Goal: Task Accomplishment & Management: Manage account settings

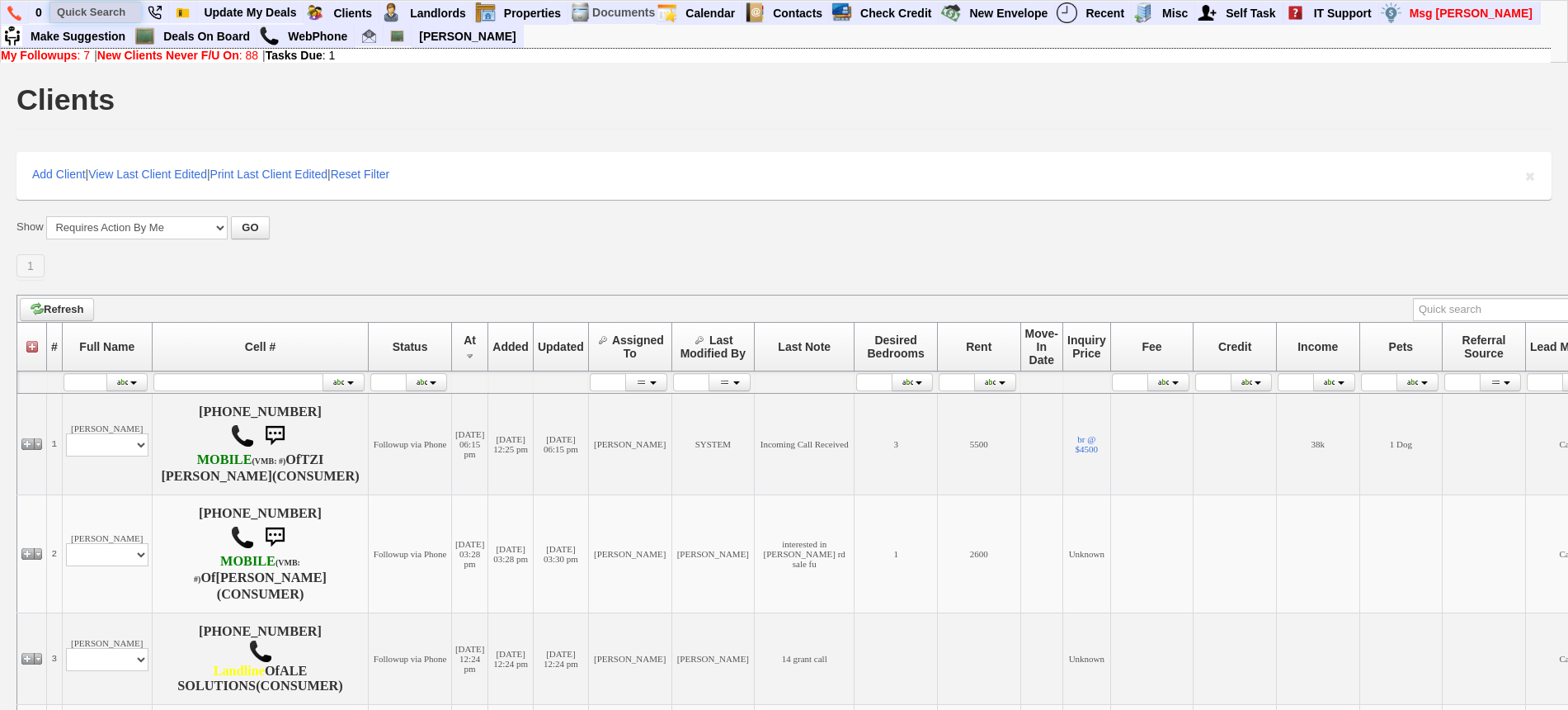
click at [90, 14] on input "text" at bounding box center [95, 12] width 90 height 21
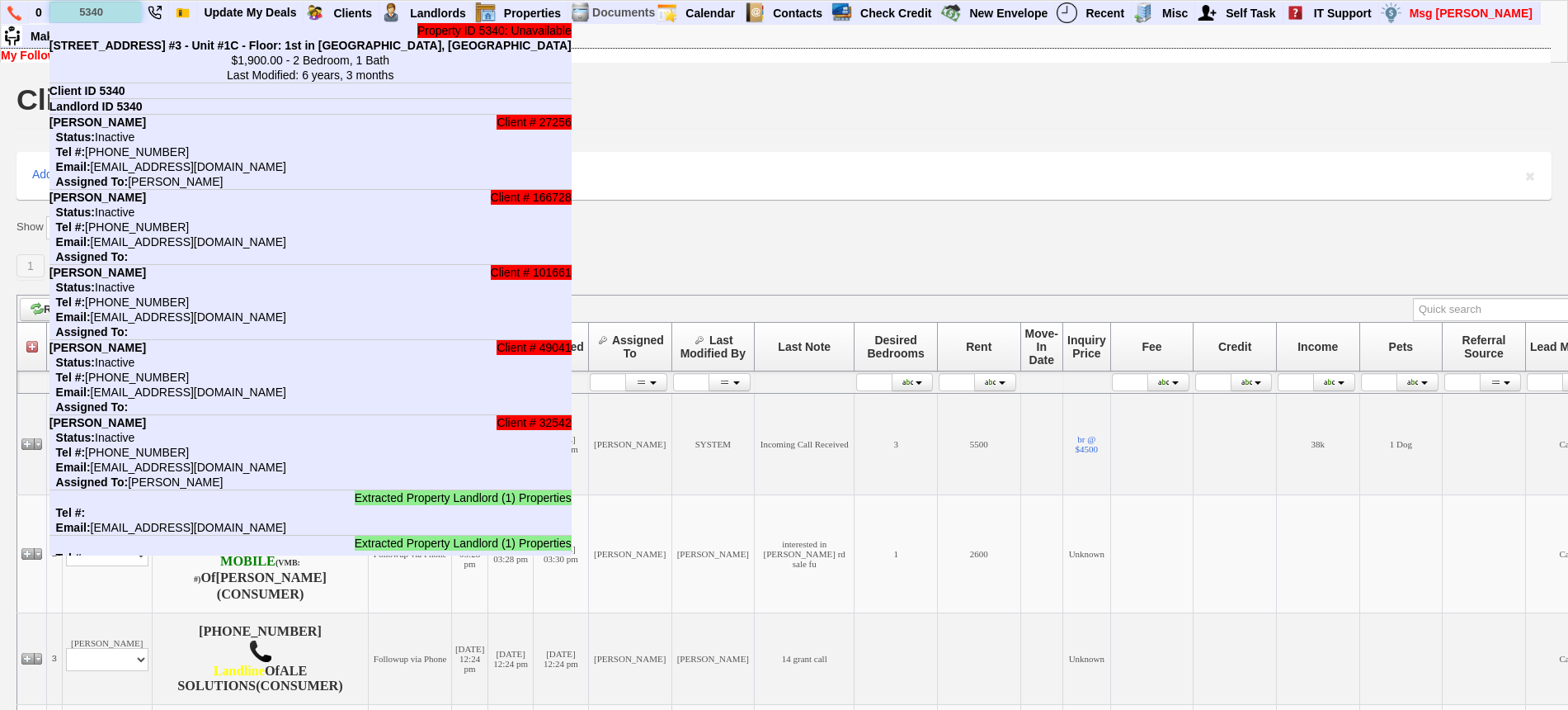
click at [107, 12] on input "5340" at bounding box center [95, 12] width 90 height 21
click at [108, 10] on input "5340" at bounding box center [95, 12] width 90 height 21
paste input "914) 648-1043"
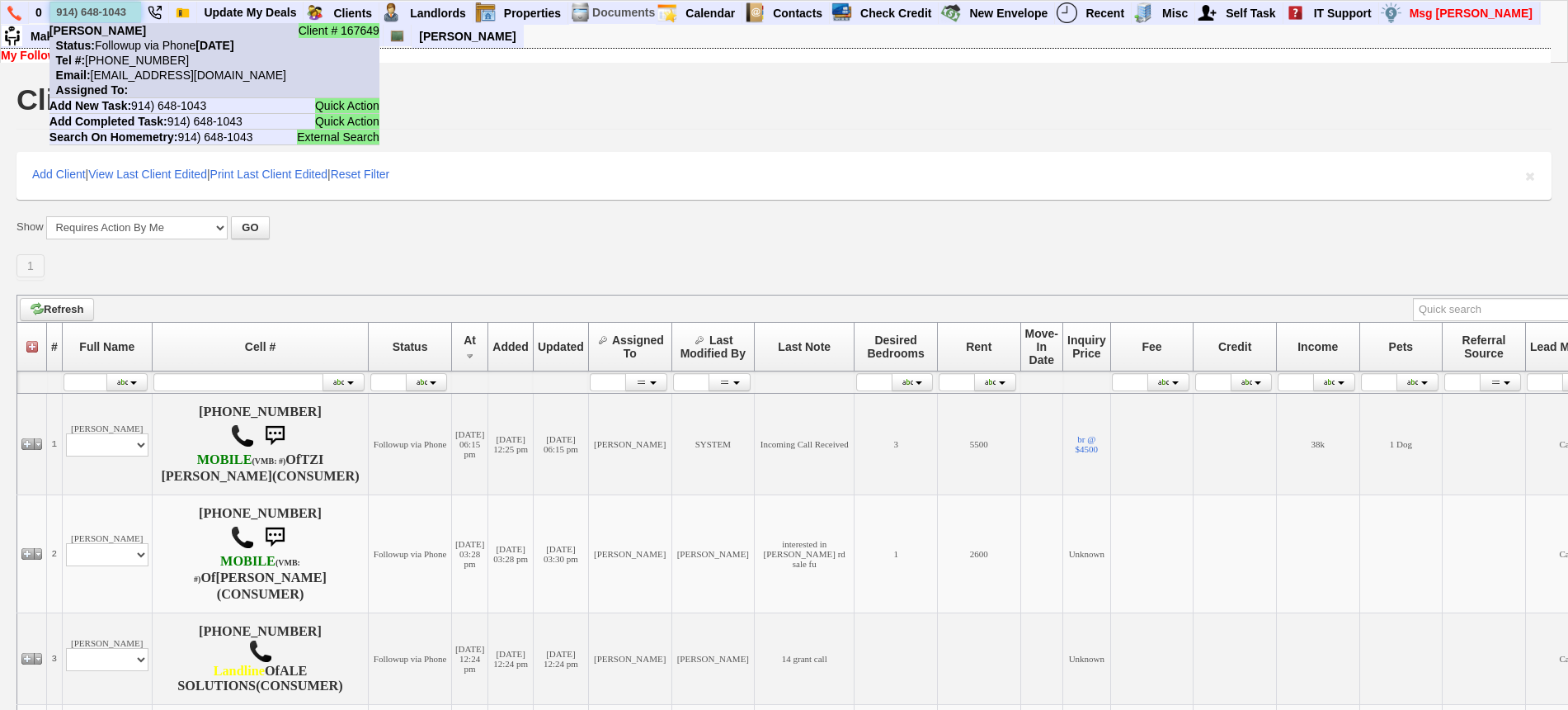
type input "914) 648-1043"
click at [138, 36] on li "Client # 167649 Alma valencia Status: Followup via Phone Wednesday, September 3…" at bounding box center [214, 60] width 330 height 75
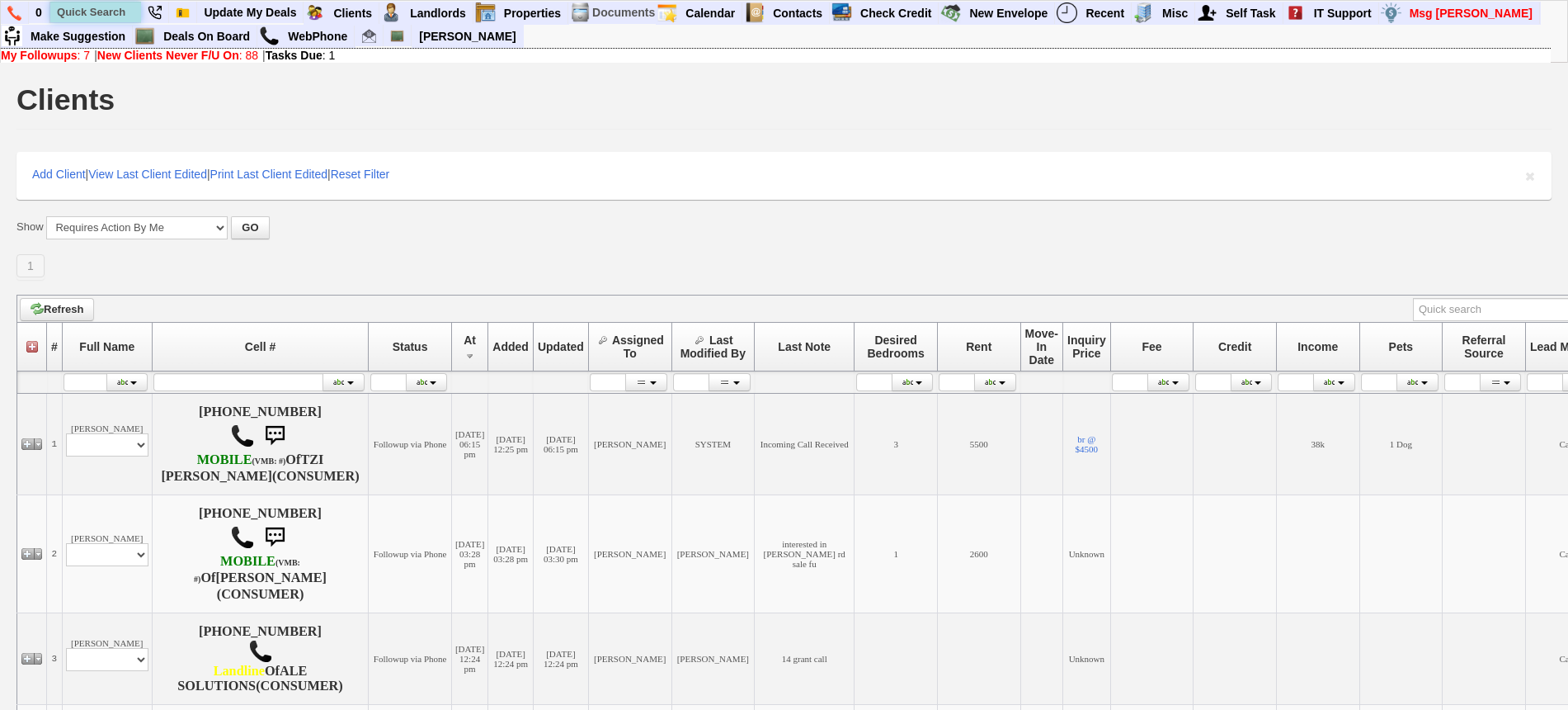
click at [119, 5] on input "text" at bounding box center [95, 12] width 90 height 21
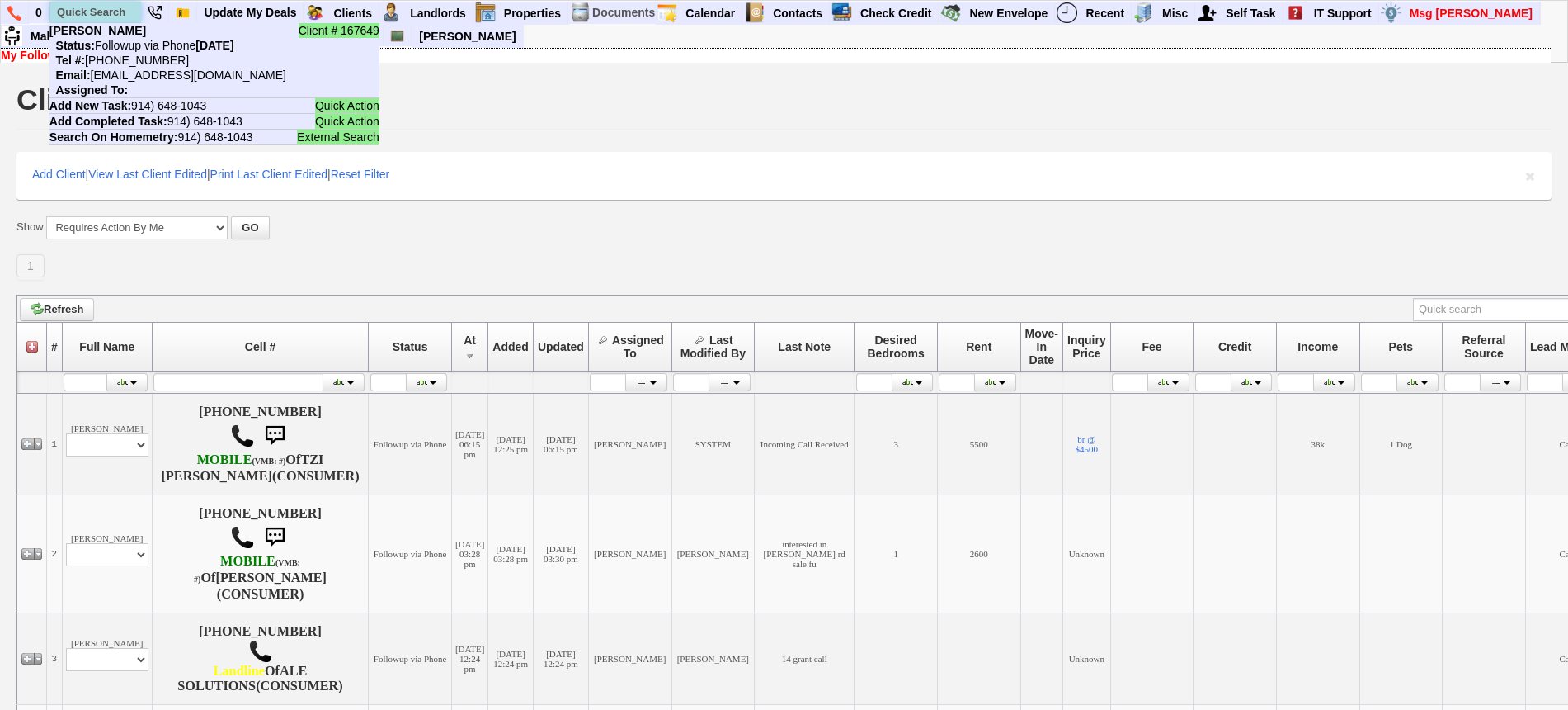
paste input "929-364-5597"
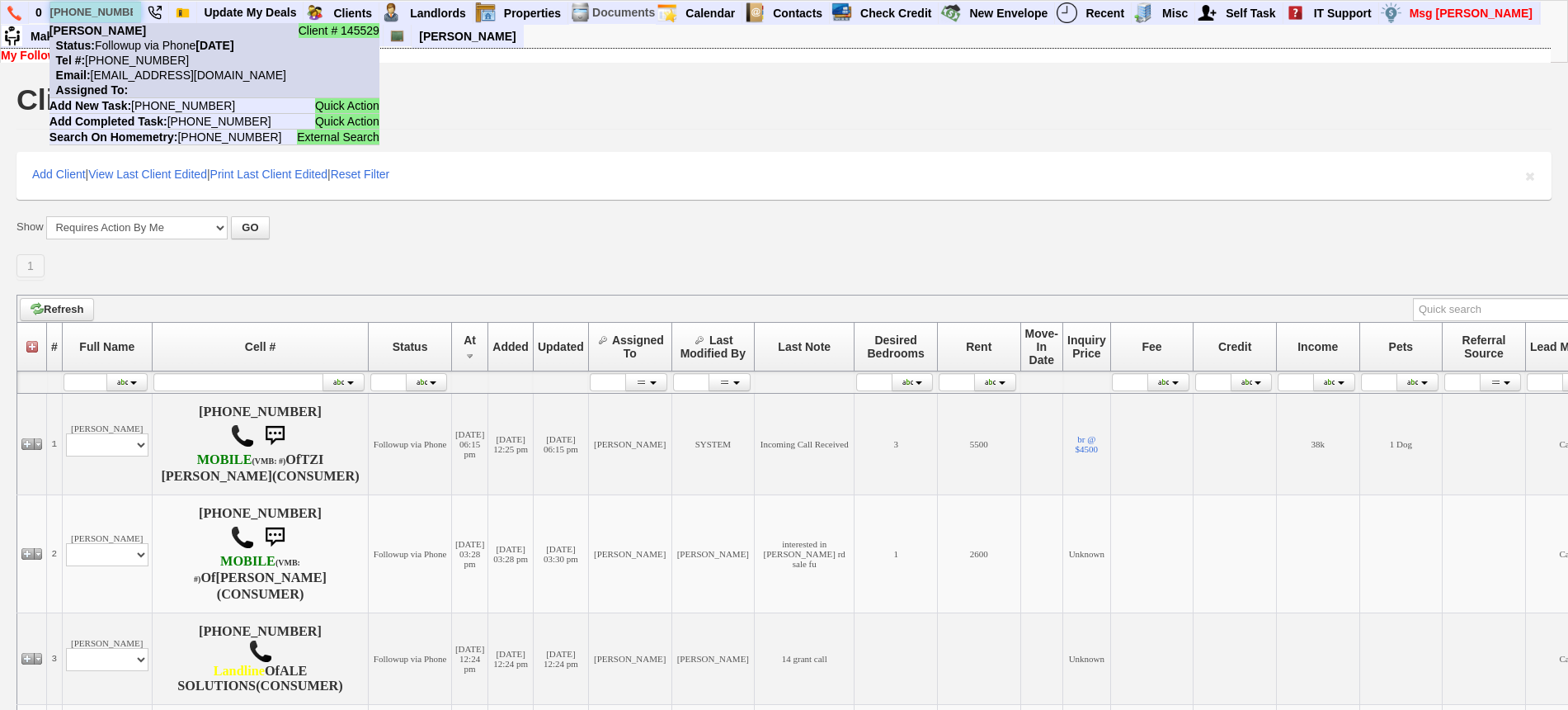
type input "929-364-5597"
click at [130, 36] on li "Client # 145529 David Diaz Status: Followup via Phone Wednesday, September 3rd,…" at bounding box center [214, 60] width 330 height 75
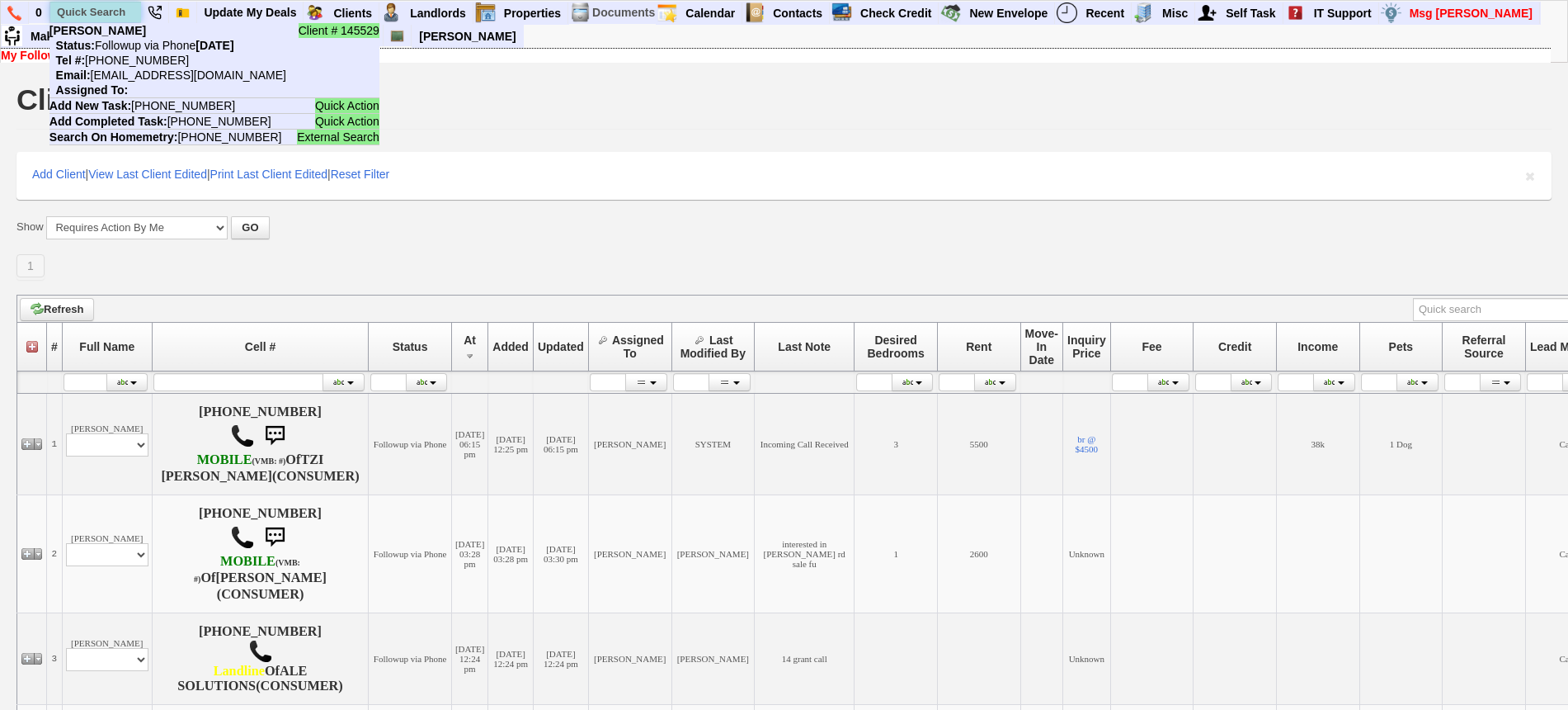
click at [113, 13] on input "text" at bounding box center [95, 12] width 90 height 21
paste input "845-702-5154"
click at [84, 6] on input "845-702-5154" at bounding box center [95, 12] width 90 height 21
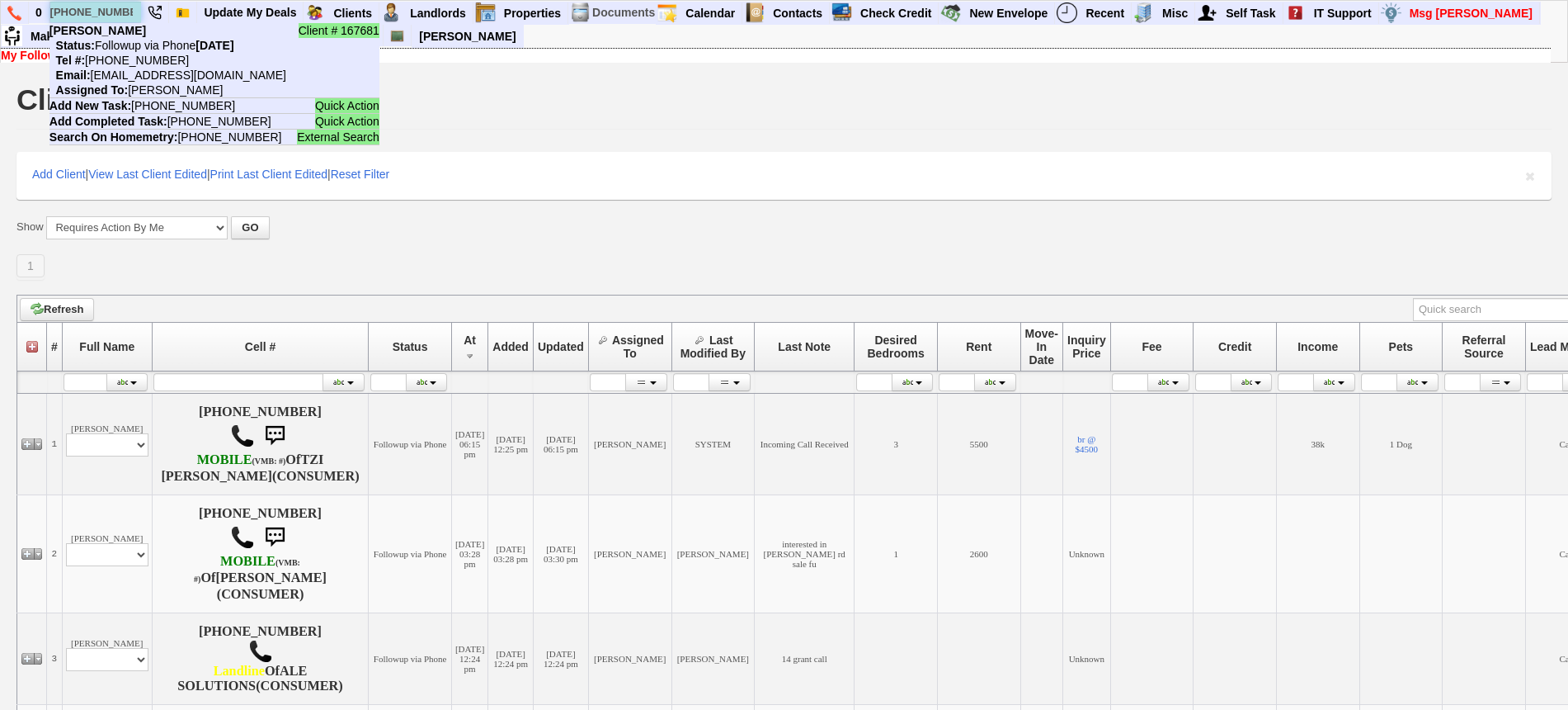
paste input "203-943-3723"
click at [92, 21] on input "203-943-3723" at bounding box center [95, 12] width 90 height 21
click at [104, 7] on input "203-943-3723" at bounding box center [95, 12] width 90 height 21
paste input "914-689-9440"
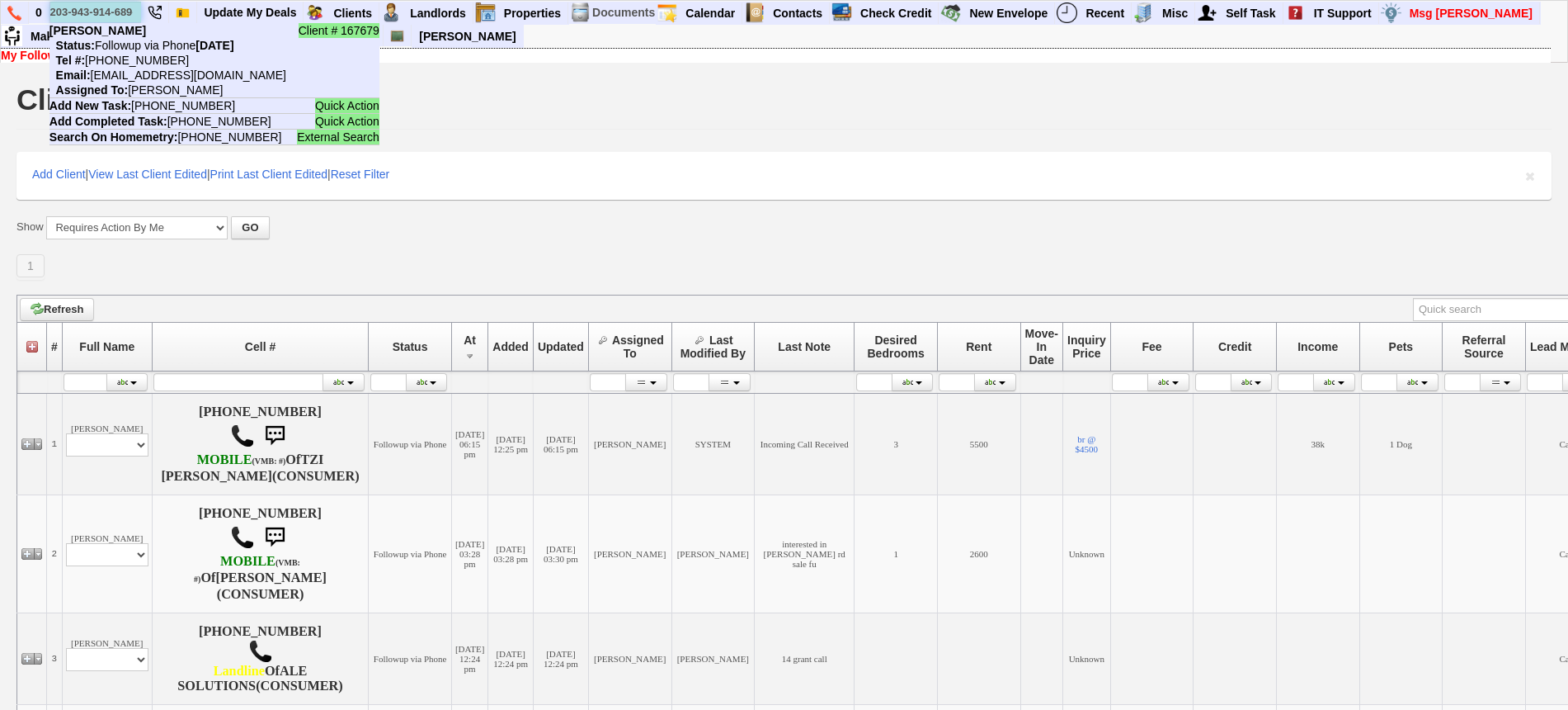
scroll to position [0, 26]
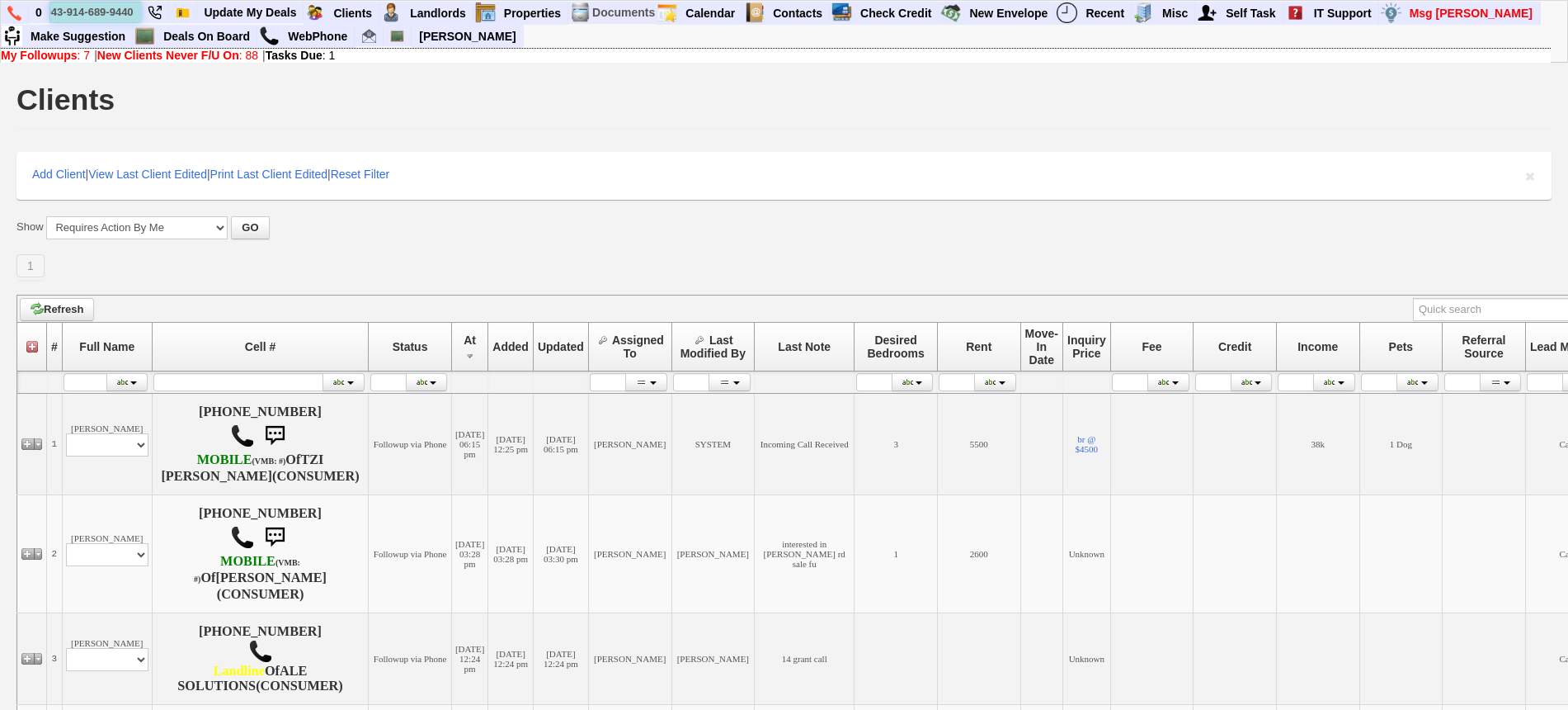
click at [134, 10] on input "203-943-914-689-9440" at bounding box center [95, 12] width 90 height 21
paste input "text"
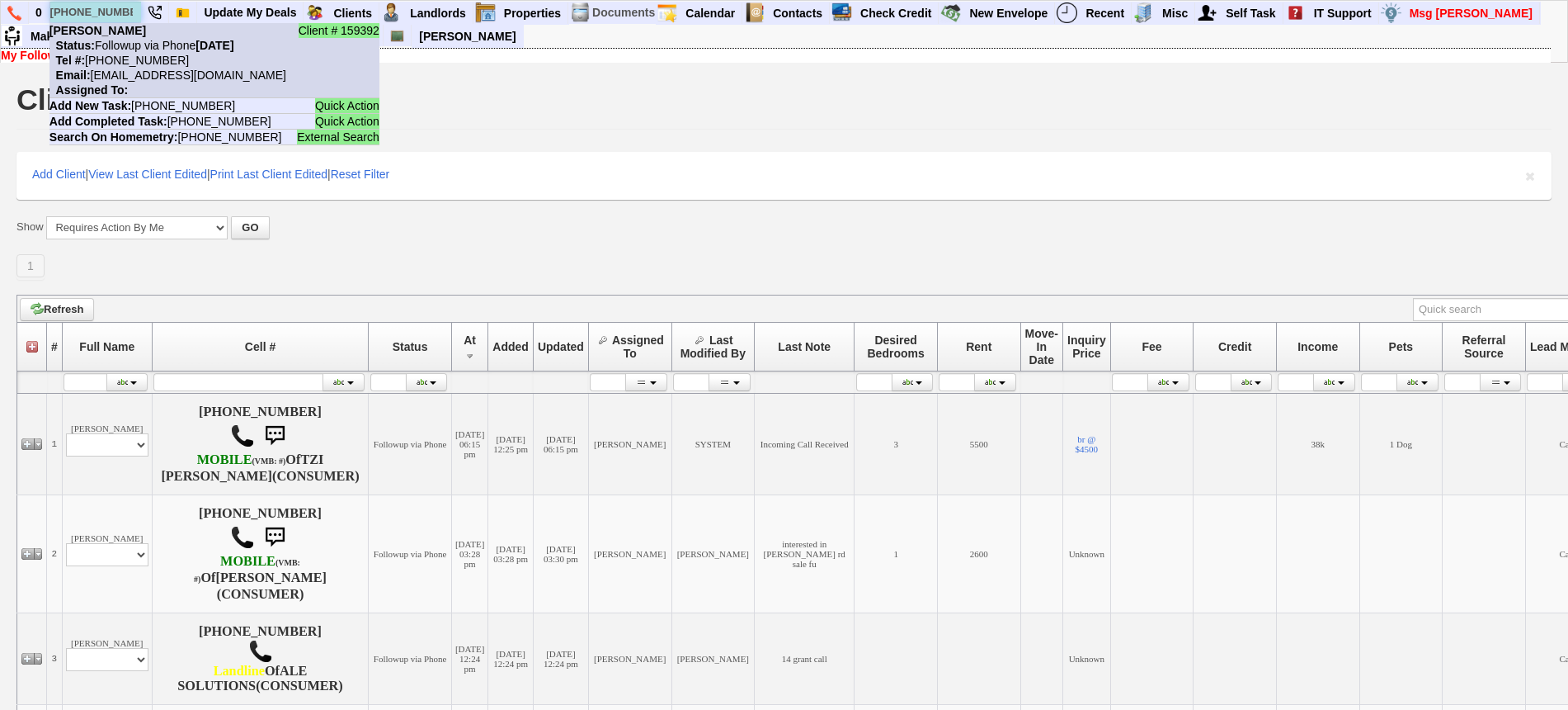
type input "914-689-9440"
click at [144, 33] on li "Client # 159392 Patricia Cristaldo Status: Followup via Phone Wednesday, Septem…" at bounding box center [214, 60] width 330 height 75
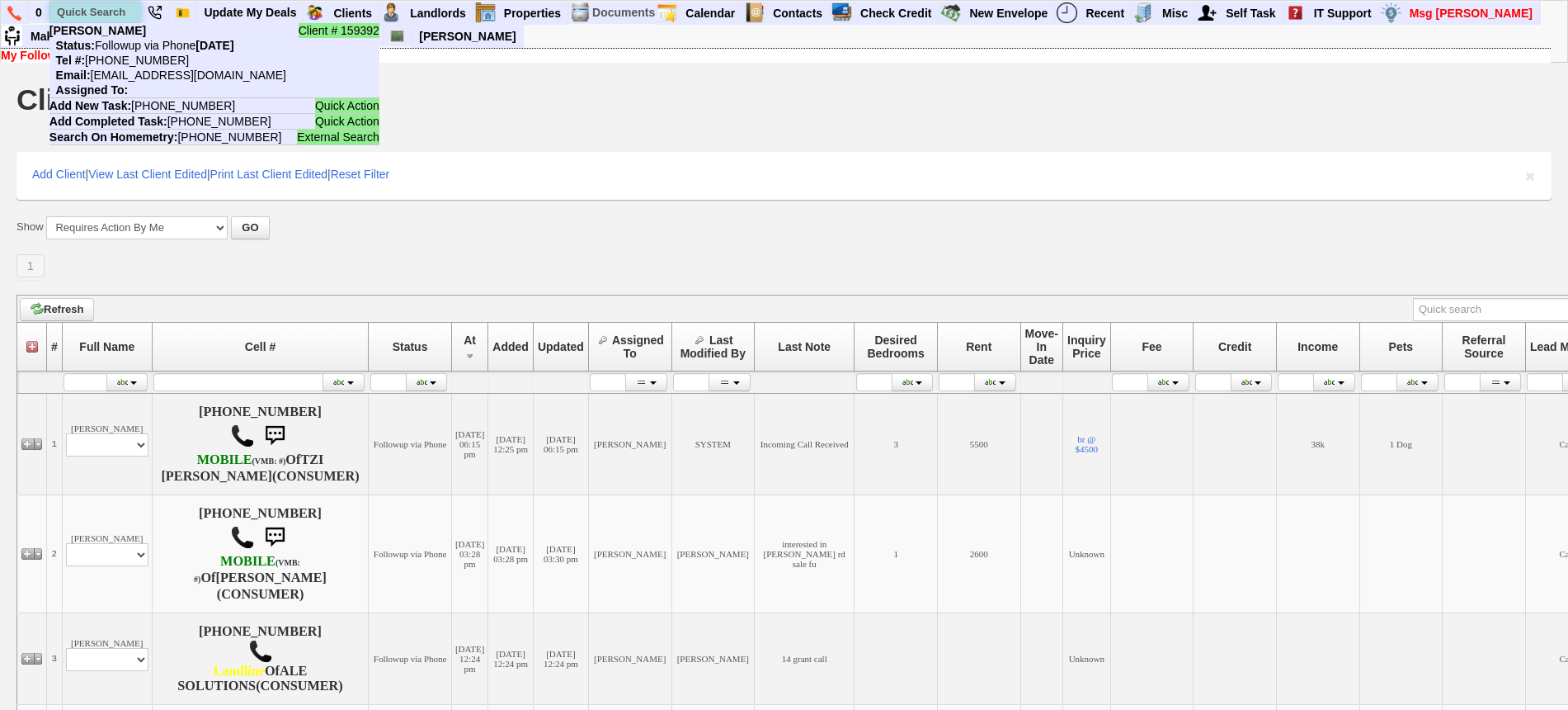
click at [89, 11] on input "text" at bounding box center [95, 12] width 90 height 21
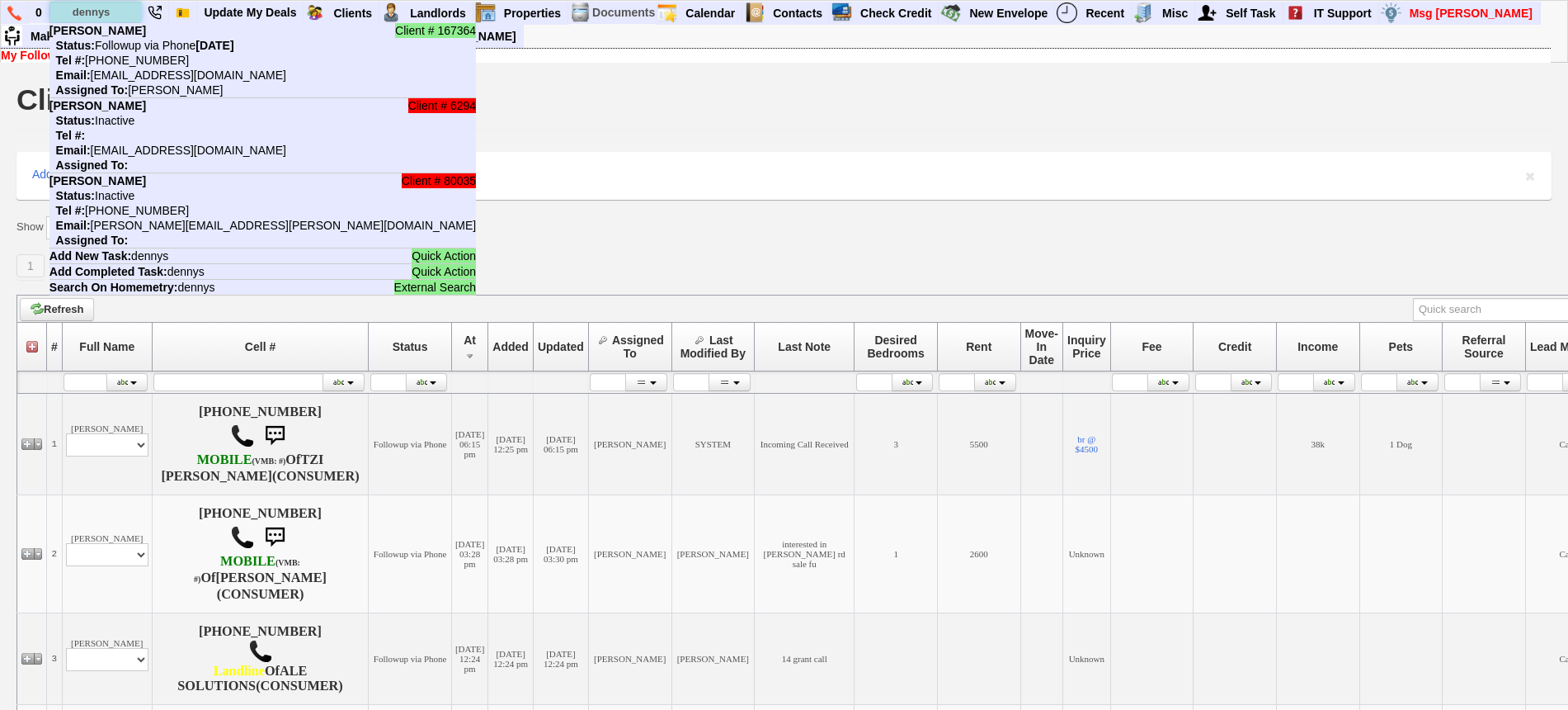
click at [90, 11] on input "dennys" at bounding box center [95, 12] width 90 height 21
click at [102, 15] on input "dennys" at bounding box center [95, 12] width 90 height 21
paste input "646-731-4313"
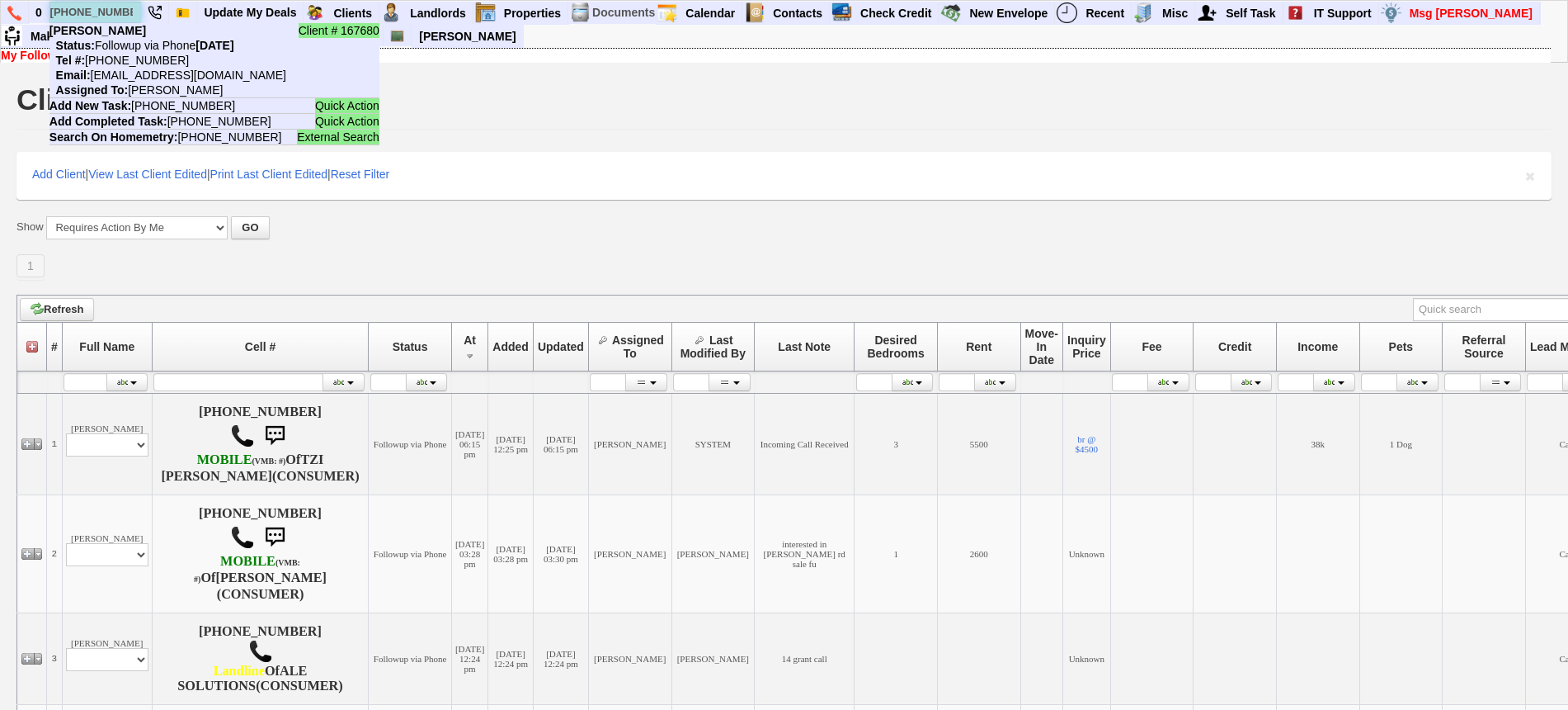
click at [115, 5] on input "646-731-4313" at bounding box center [95, 12] width 90 height 21
paste input "929-364-5597"
click at [126, 10] on input "929-364-5597" at bounding box center [95, 12] width 90 height 21
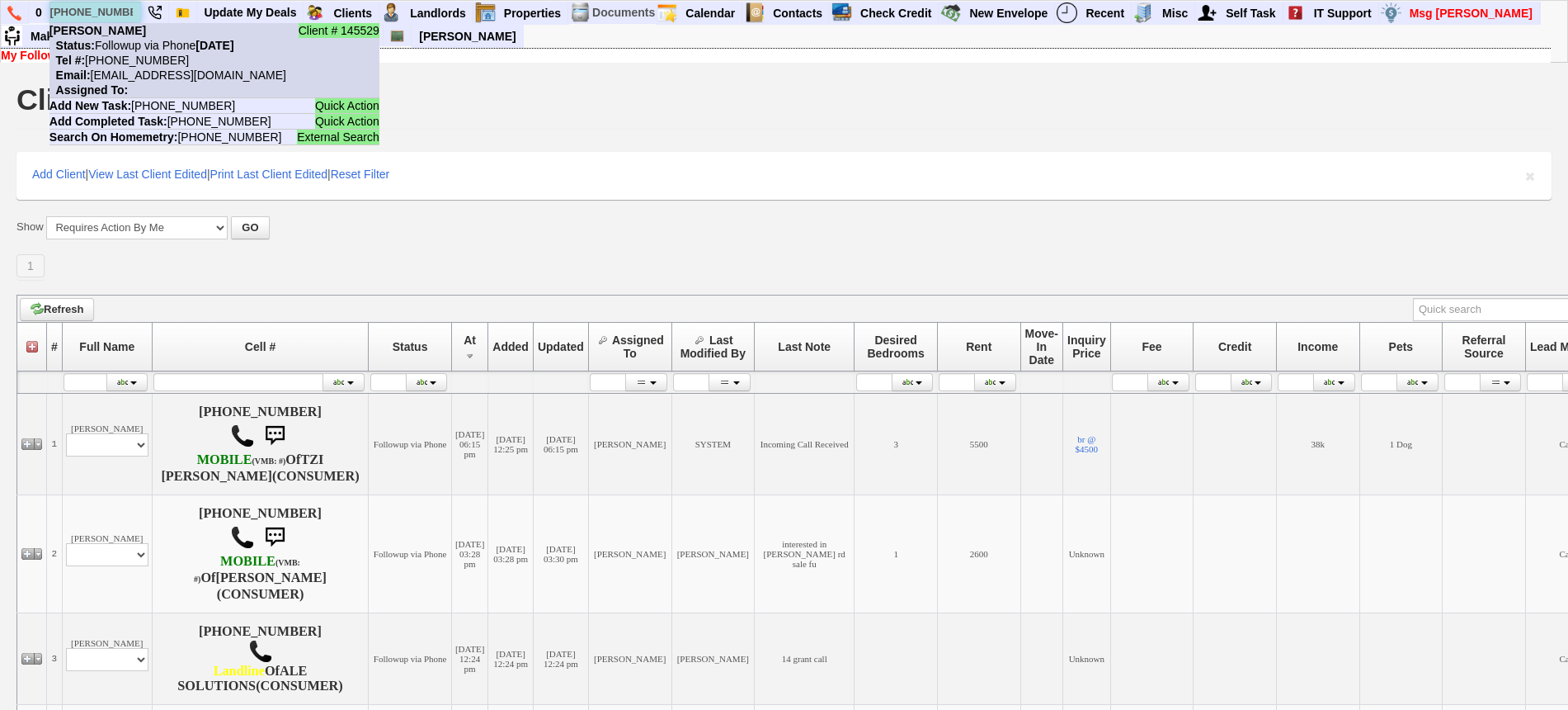
type input "929-364-5597"
click at [138, 51] on nobr "Status: Followup via Phone Wednesday, September 3rd, 2025" at bounding box center [141, 46] width 185 height 13
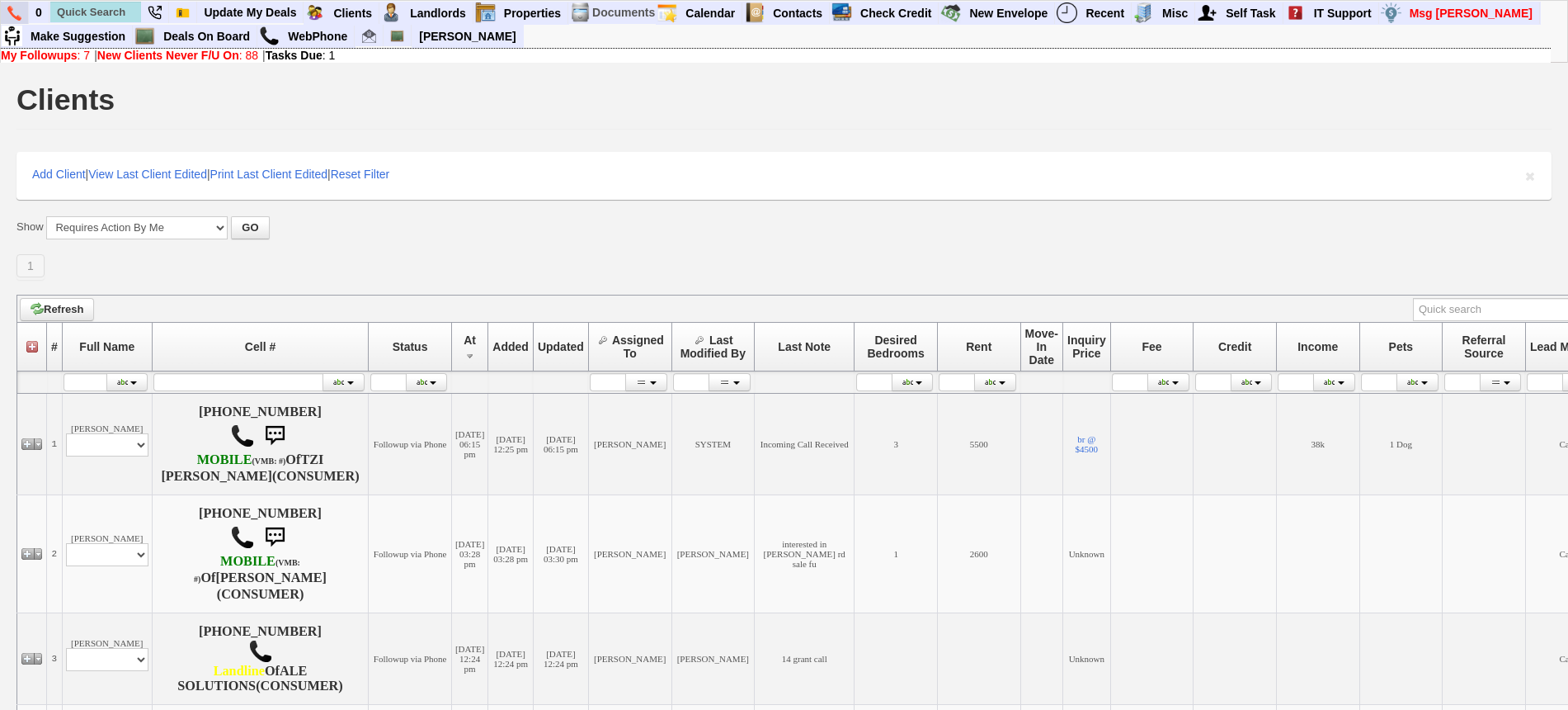
click at [12, 9] on img at bounding box center [14, 13] width 14 height 15
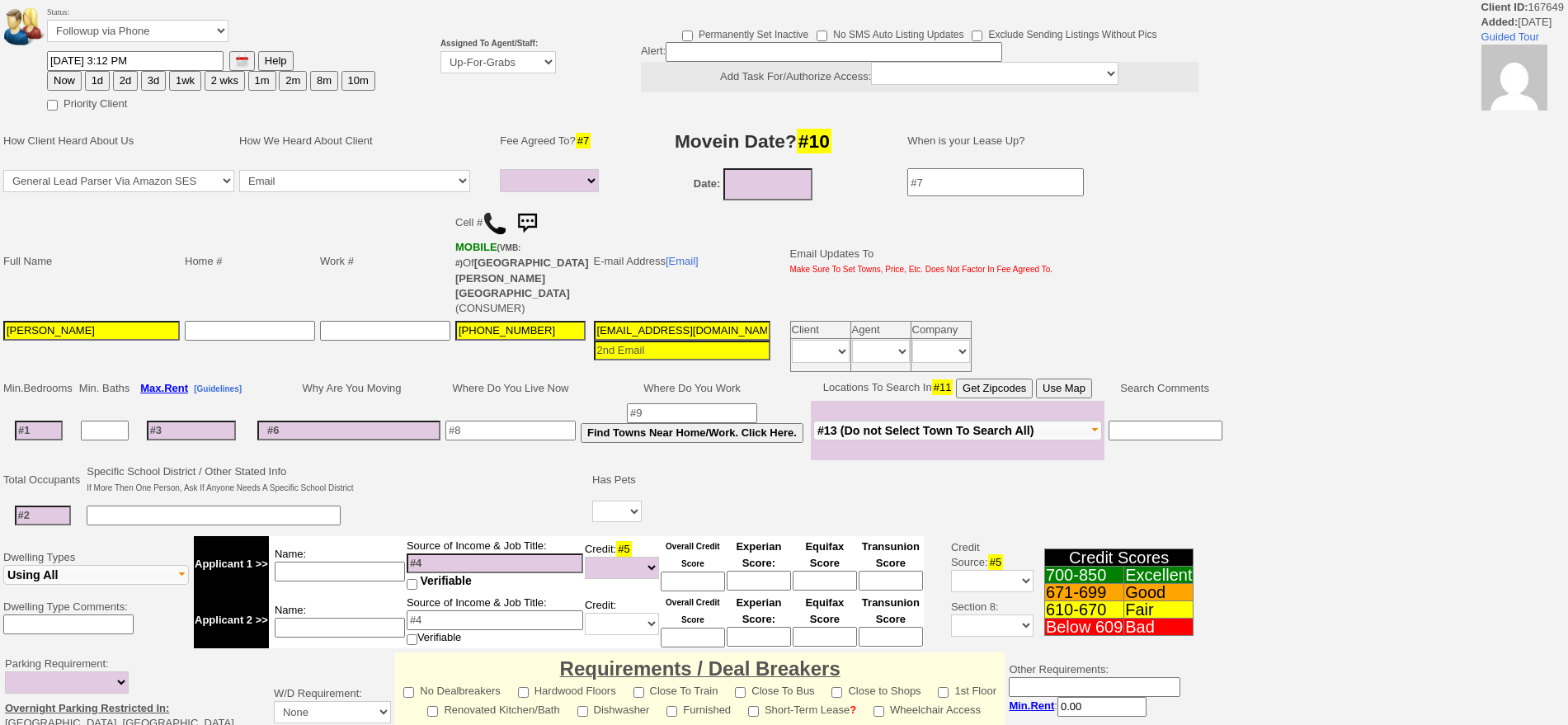
select select
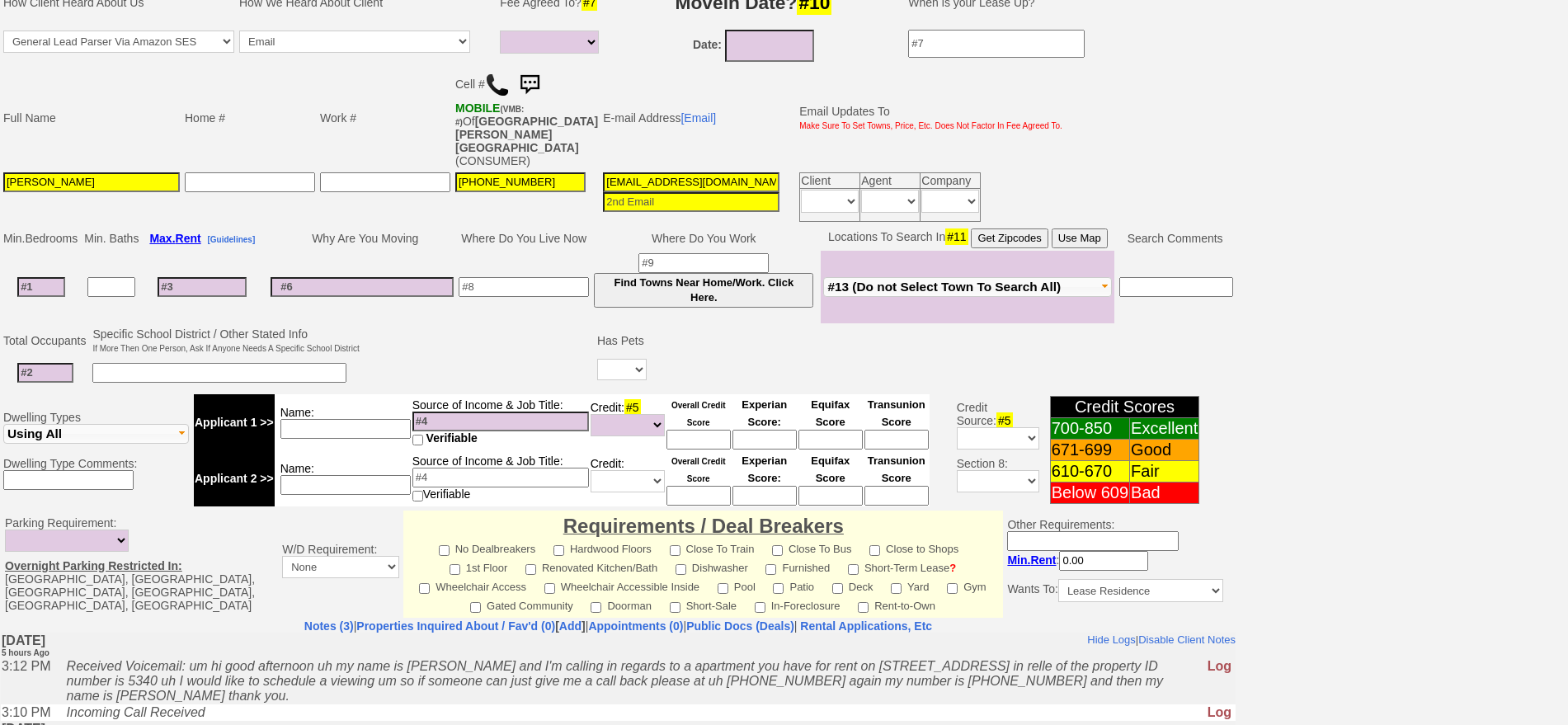
scroll to position [103, 0]
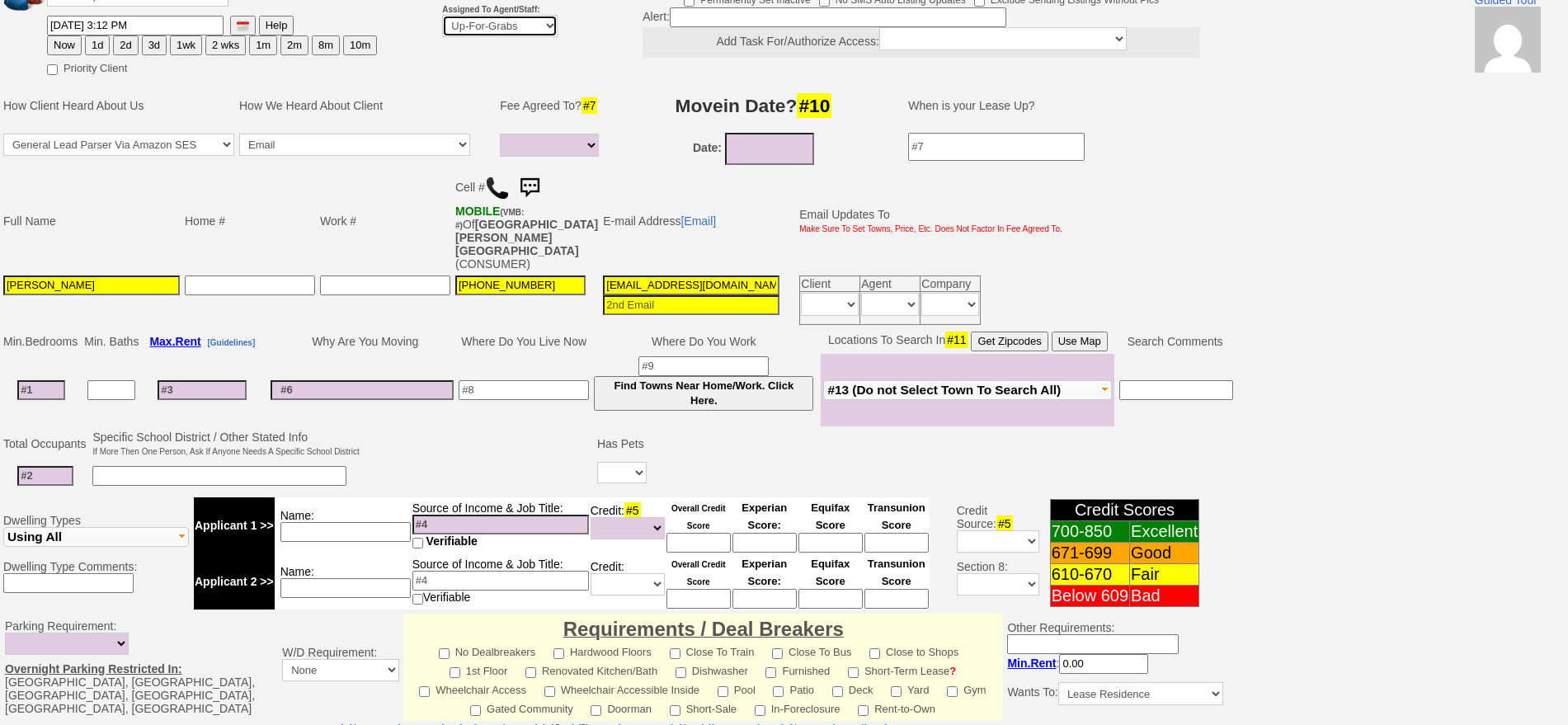
click at [493, 30] on select "Up-For-Grabs ***** STAFF ***** Bob Bruno 914-419-3579 Cristy Liberto 914-486-10…" at bounding box center [500, 26] width 116 height 22
select select "148"
click at [442, 15] on select "Up-For-Grabs ***** STAFF ***** Bob Bruno 914-419-3579 Cristy Liberto 914-486-10…" at bounding box center [500, 26] width 116 height 22
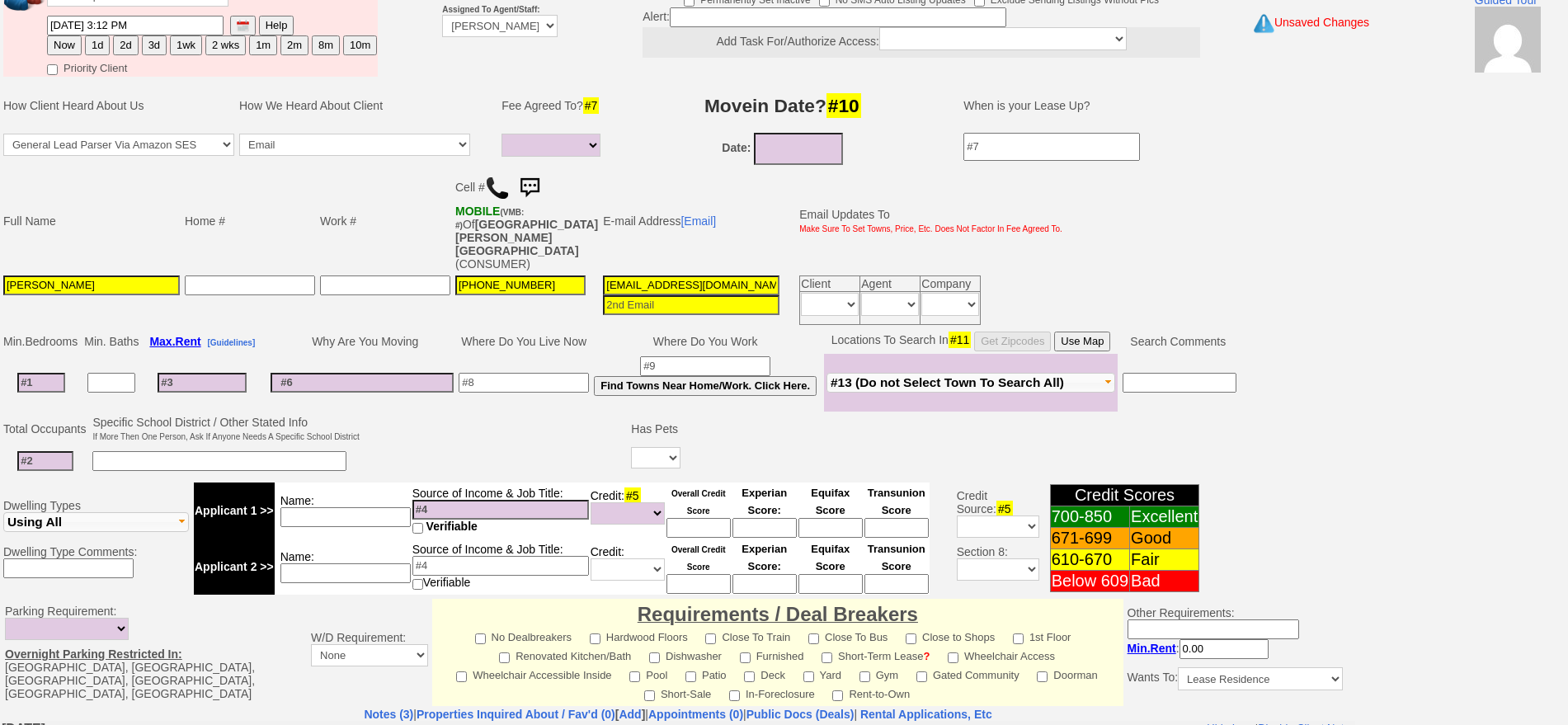
drag, startPoint x: 89, startPoint y: 47, endPoint x: 265, endPoint y: 98, distance: 183.2
click at [90, 47] on button "1d" at bounding box center [97, 46] width 25 height 20
type input "09/04/2025 08:56 PM"
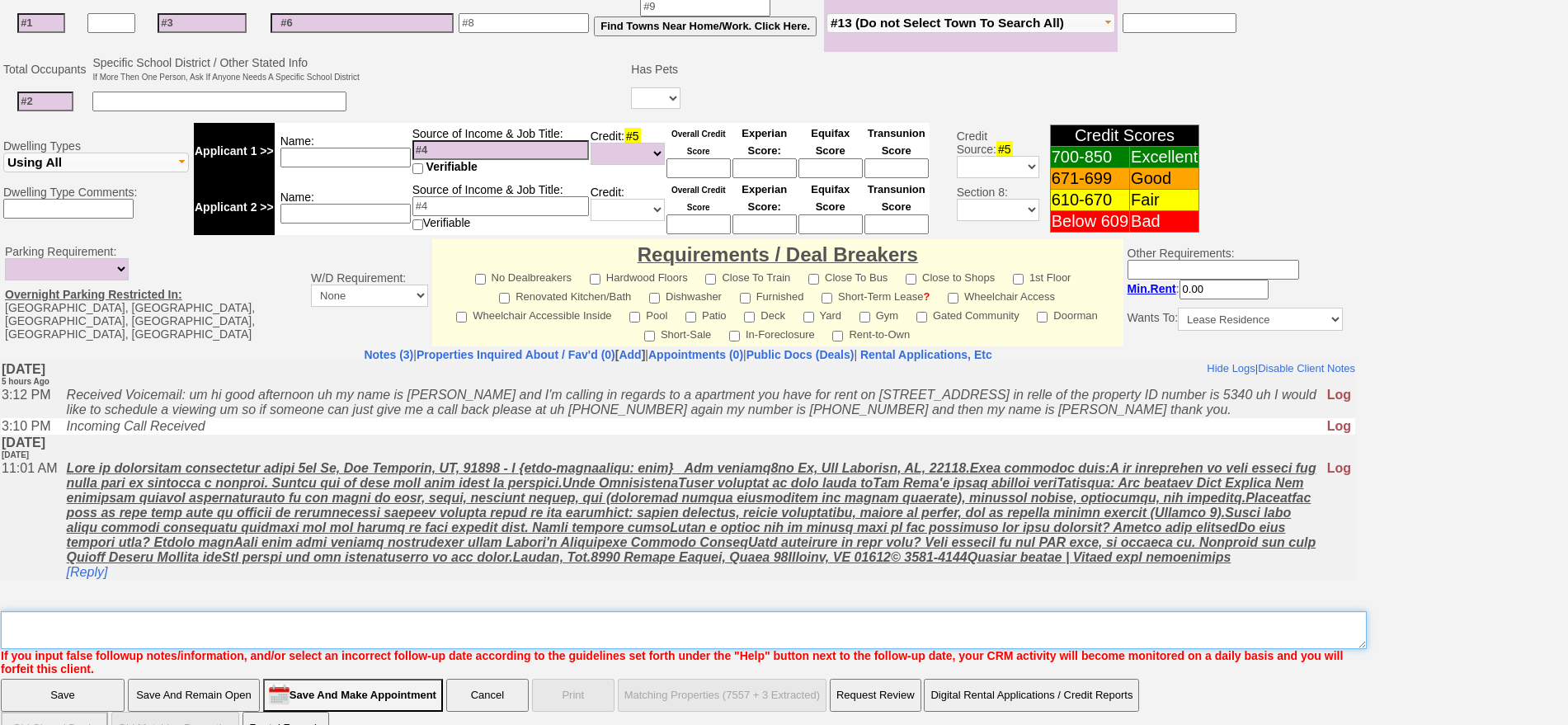
click at [940, 611] on textarea "Insert New Note Here" at bounding box center [684, 630] width 1366 height 38
type textarea "f"
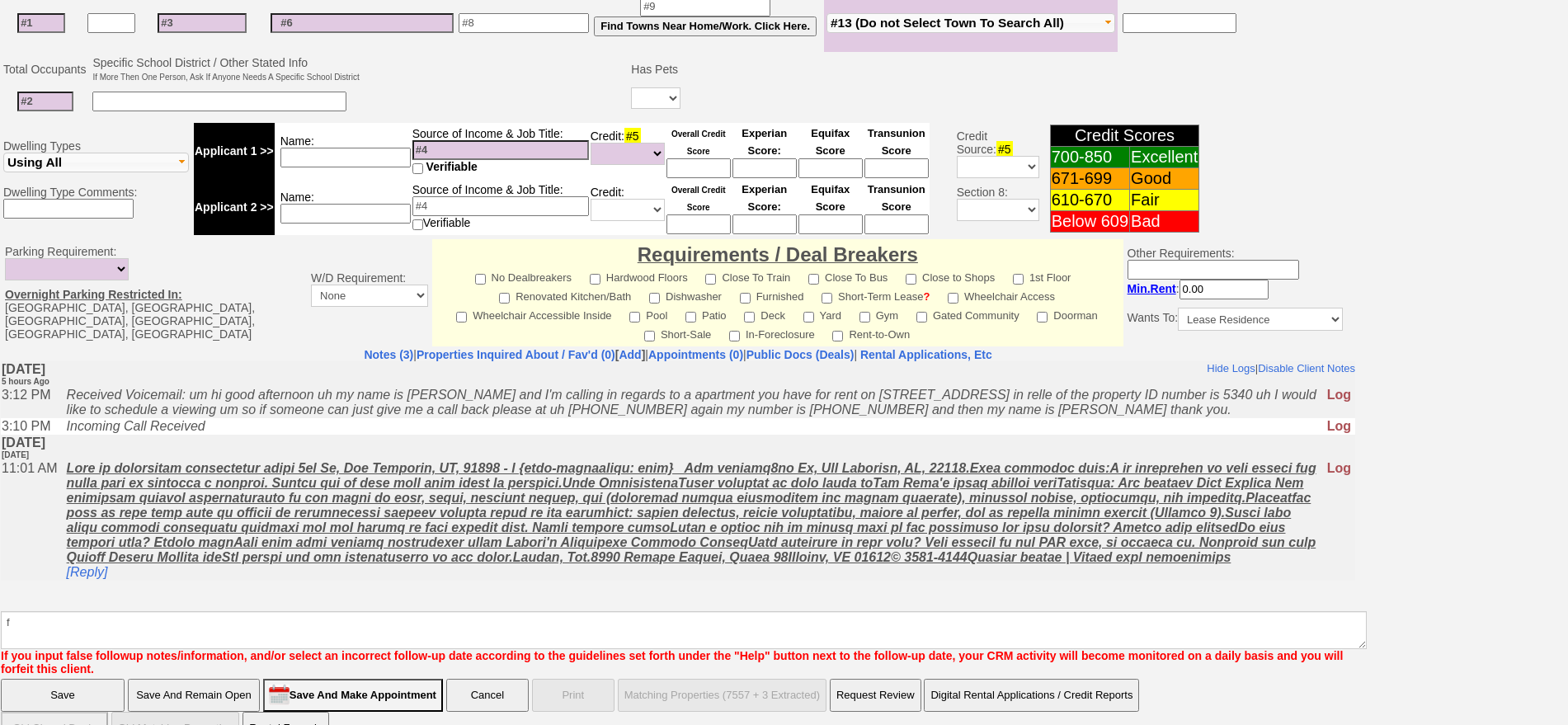
click input "Save" at bounding box center [63, 695] width 124 height 33
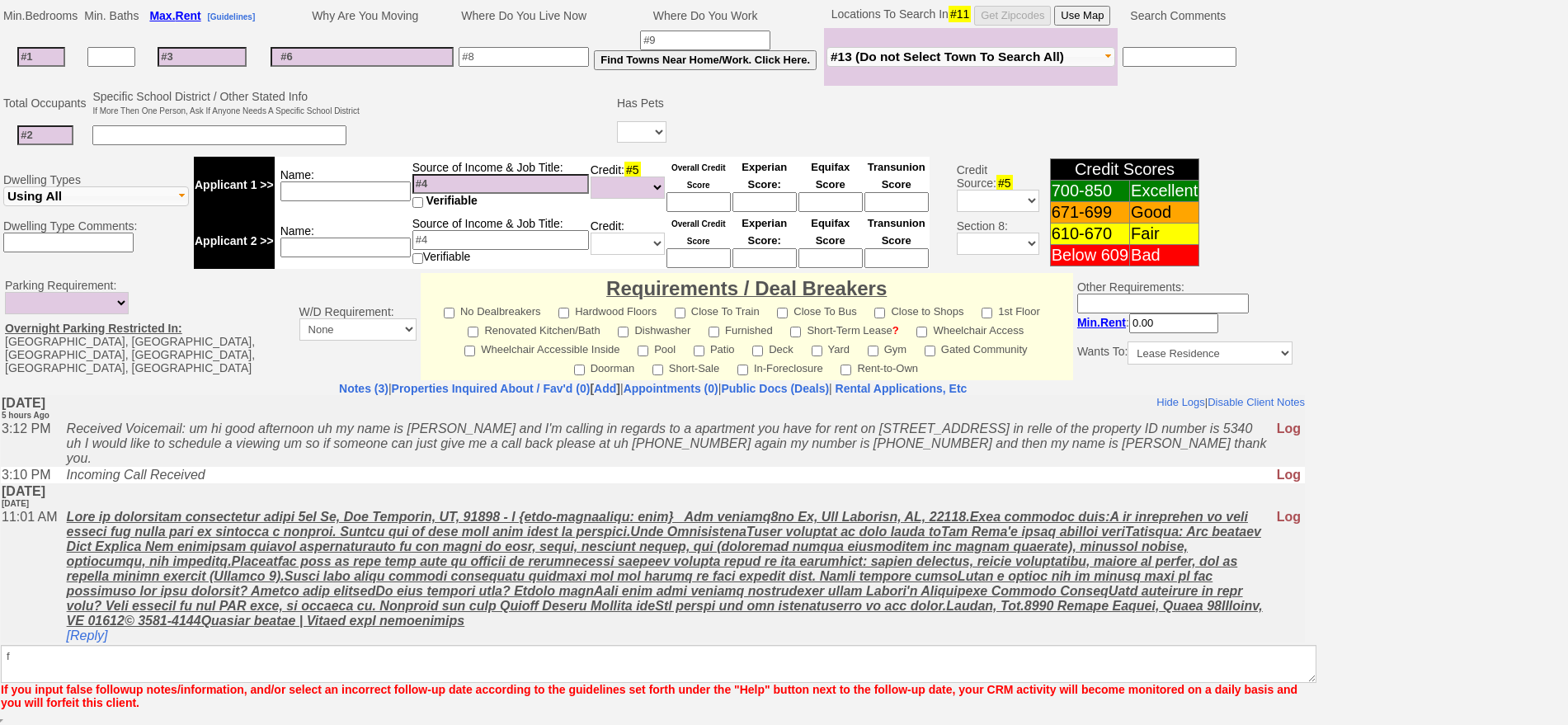
scroll to position [402, 0]
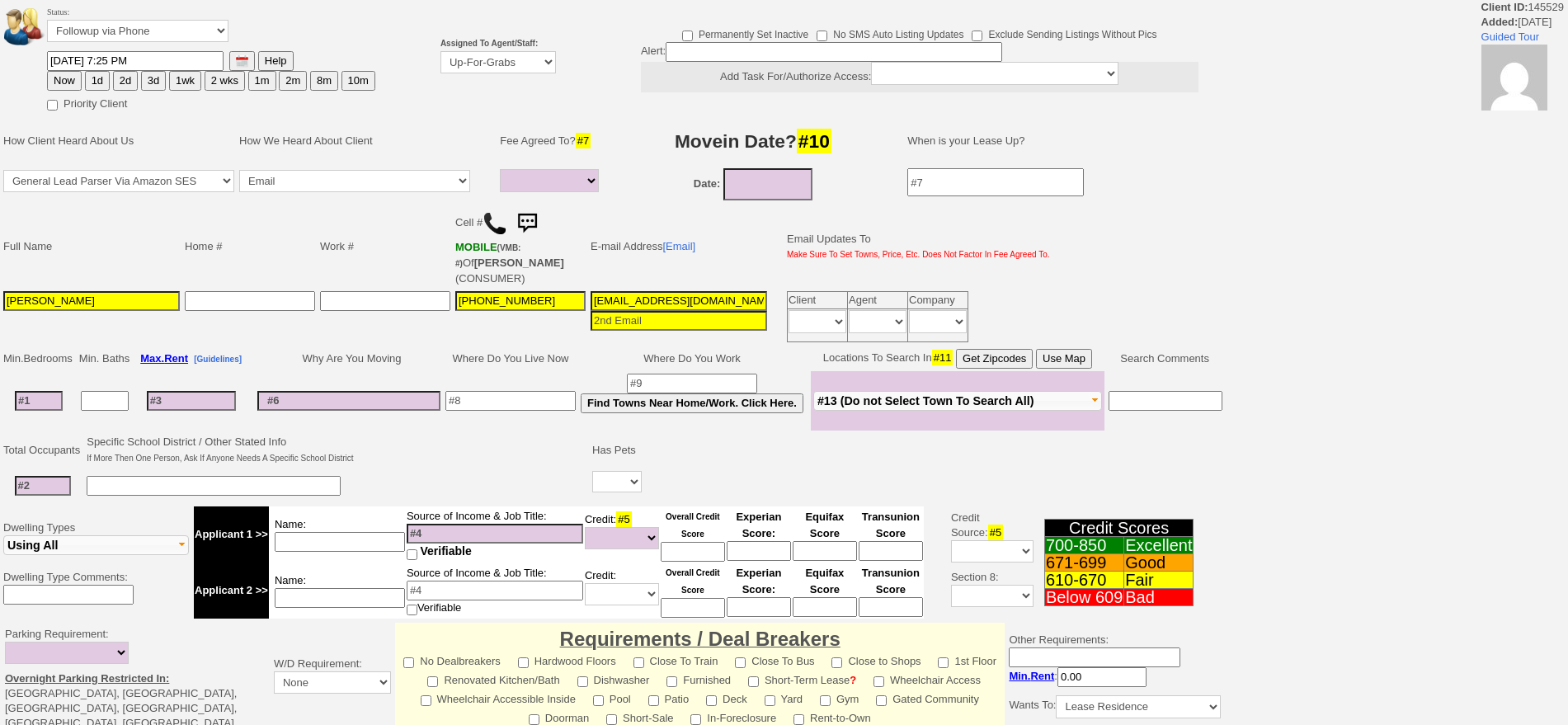
select select
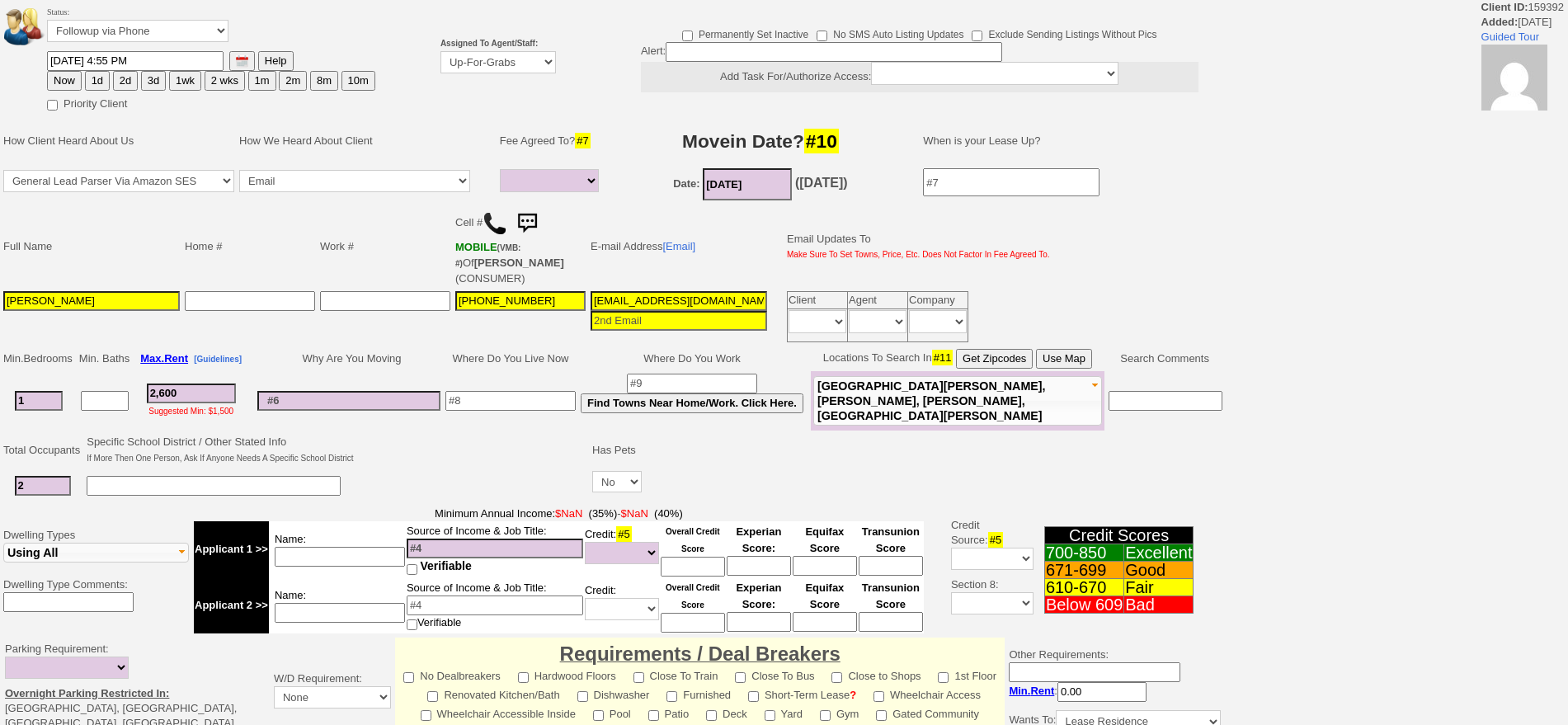
select select
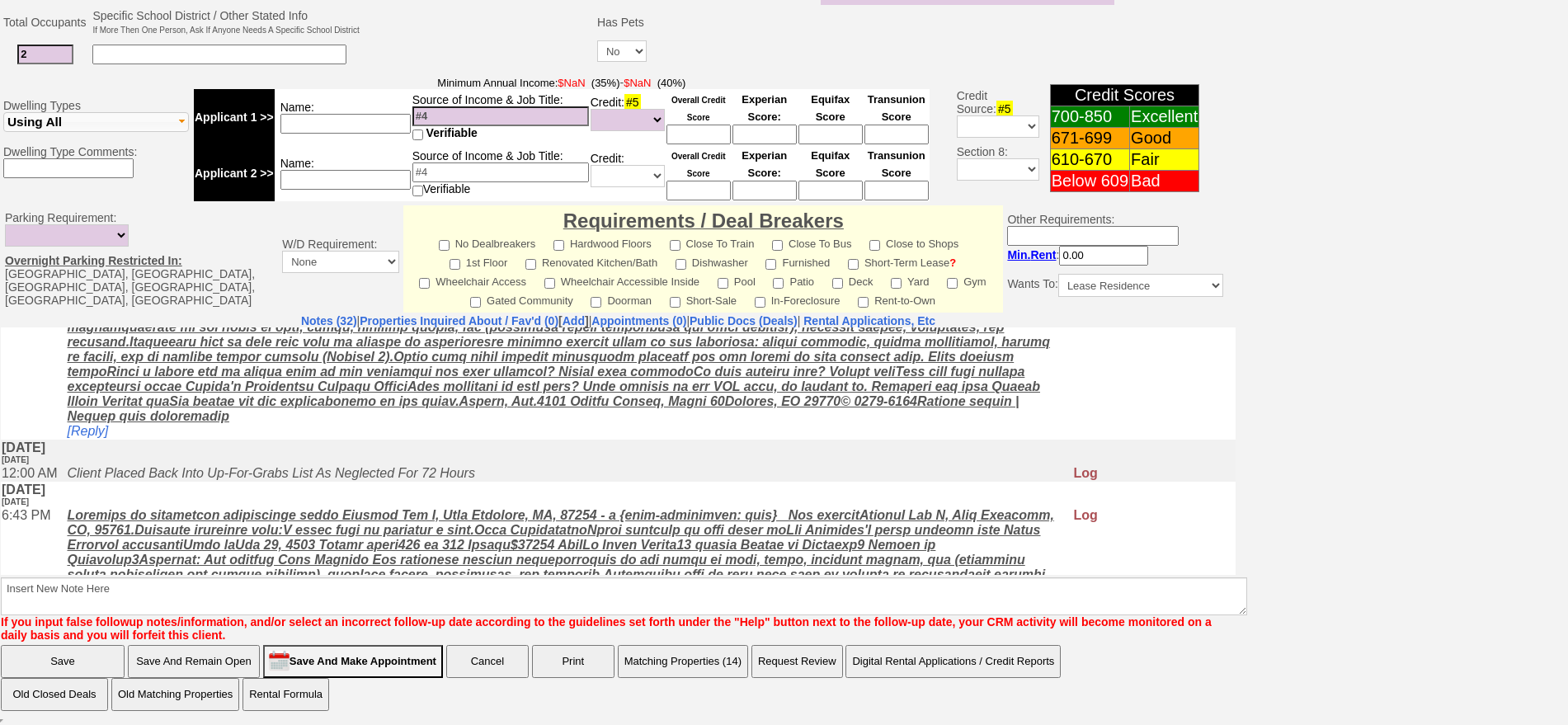
scroll to position [824, 0]
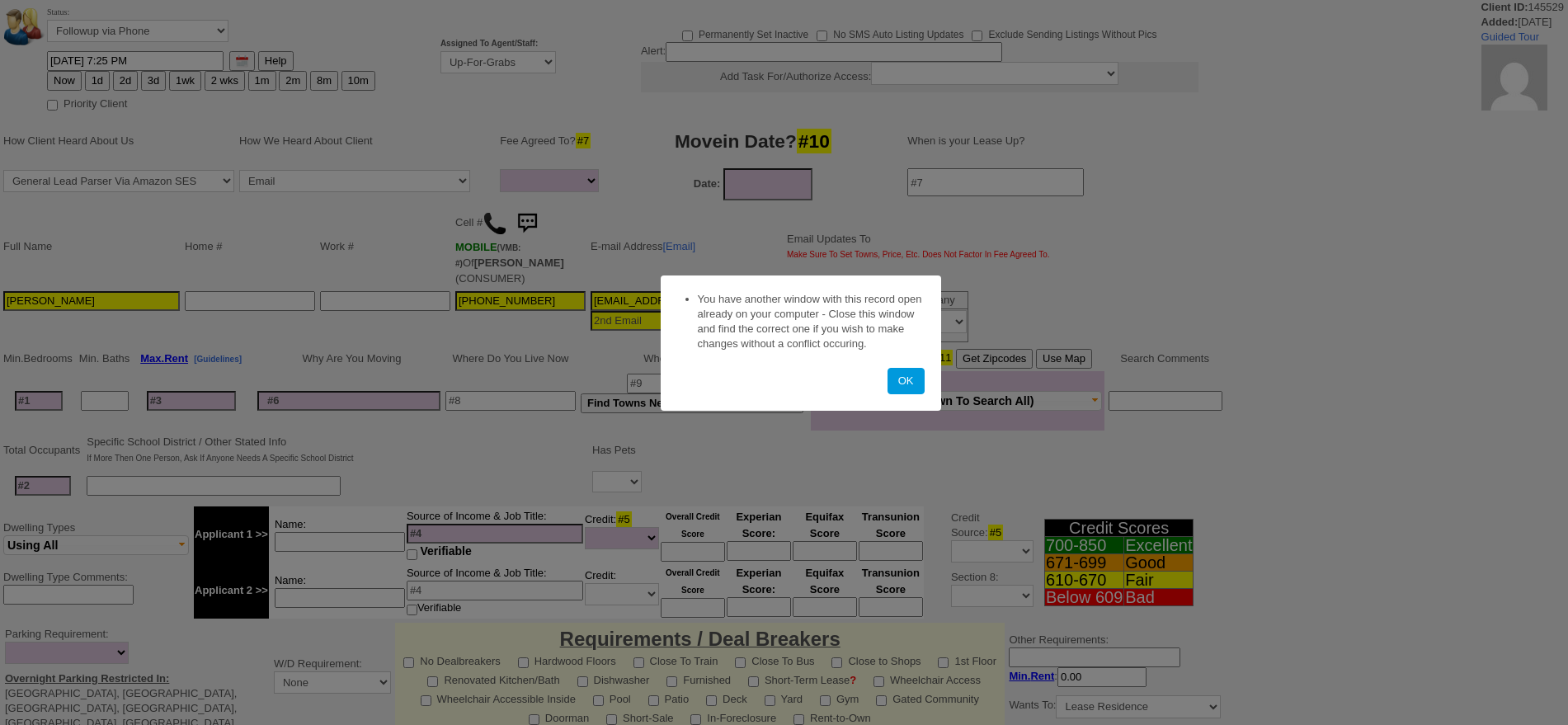
select select
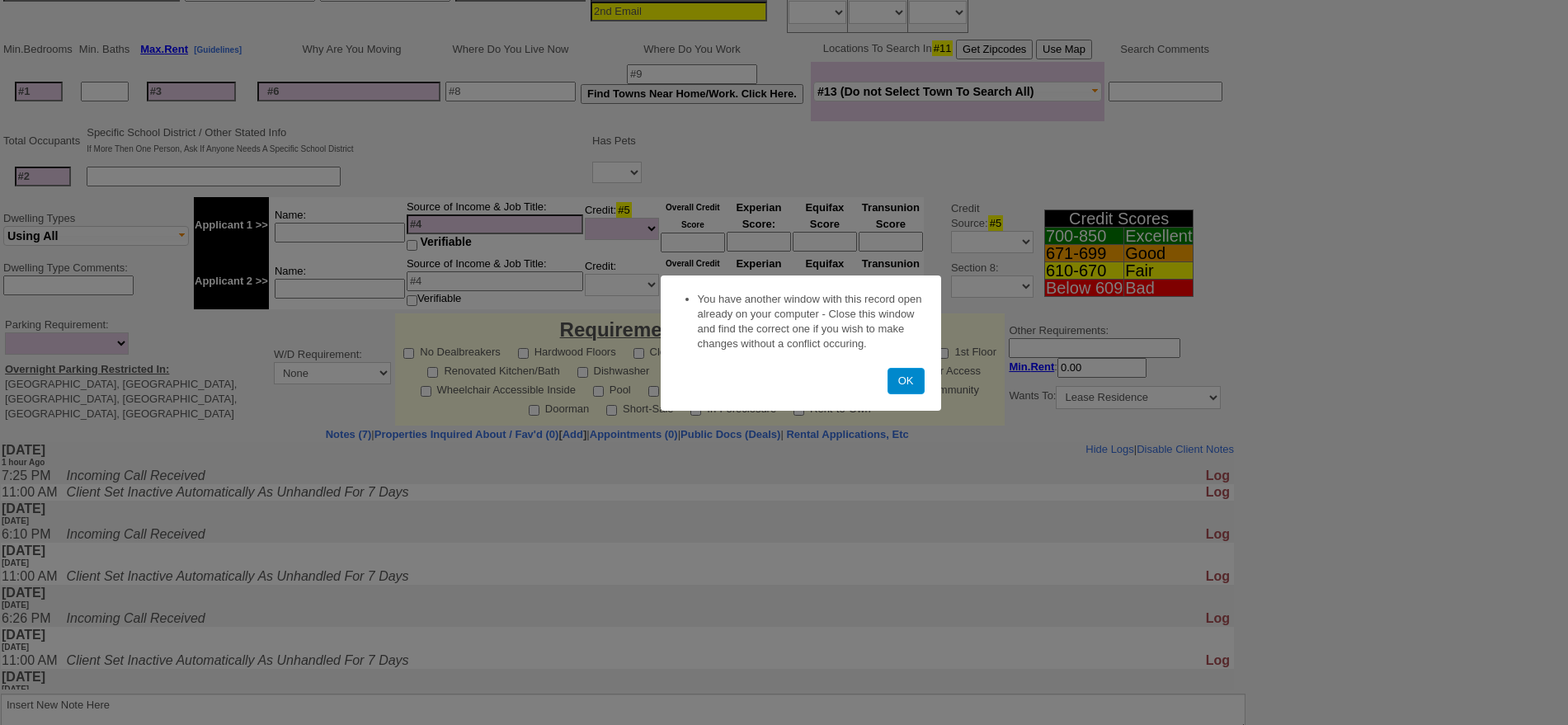
click at [909, 380] on button "OK" at bounding box center [906, 380] width 37 height 26
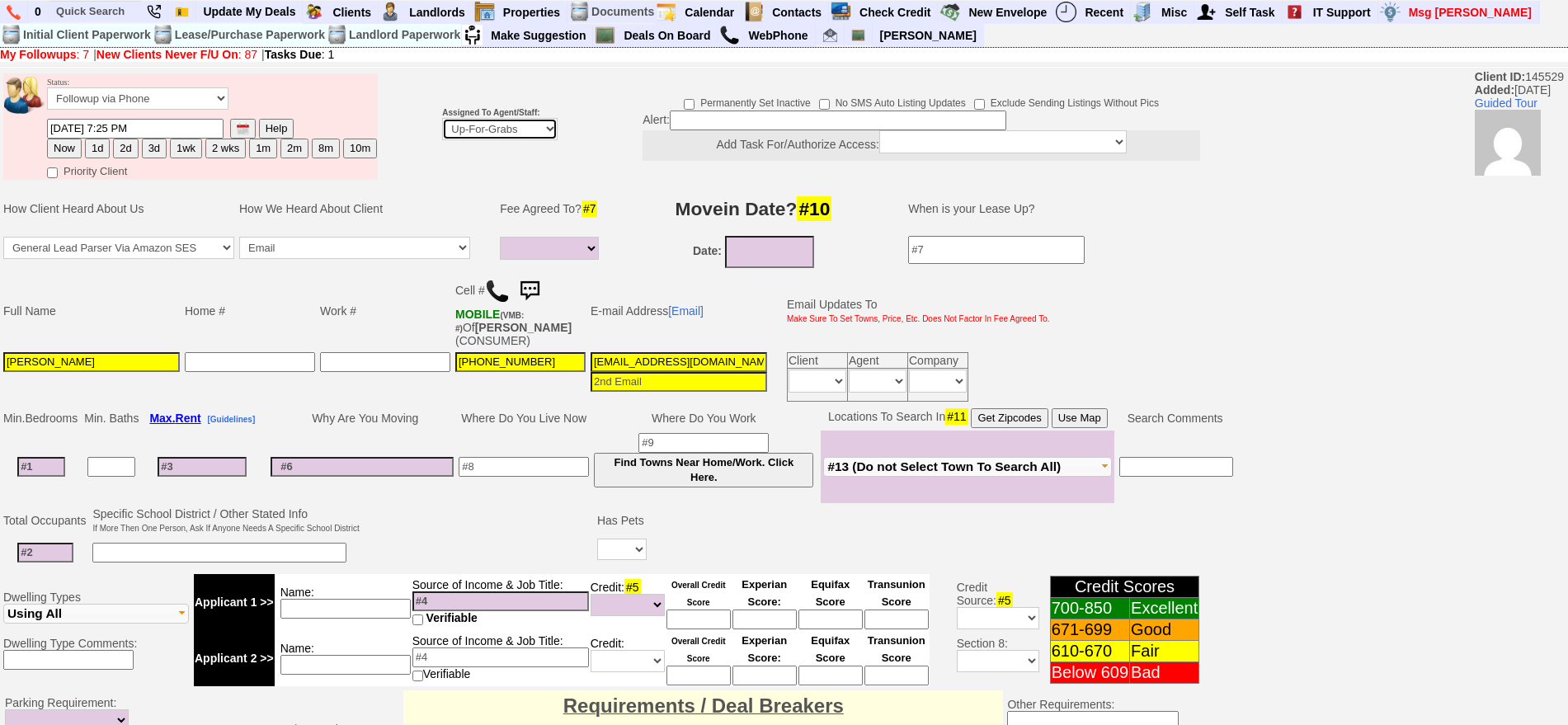
click at [496, 121] on select "Up-For-Grabs ***** STAFF ***** Bob Bruno 914-419-3579 Cristy Liberto 914-486-10…" at bounding box center [500, 129] width 116 height 22
select select "148"
click at [442, 118] on select "Up-For-Grabs ***** STAFF ***** Bob Bruno 914-419-3579 Cristy Liberto 914-486-10…" at bounding box center [500, 129] width 116 height 22
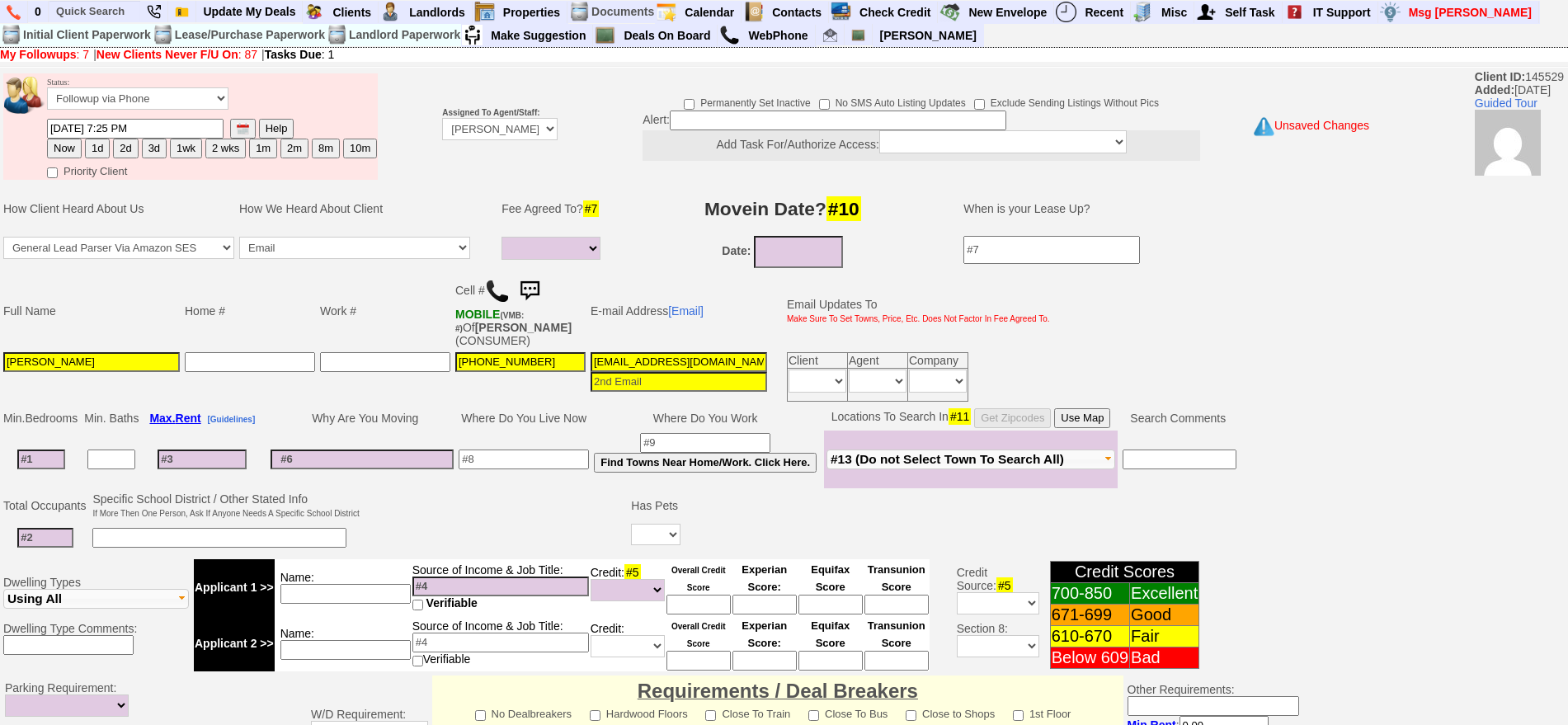
click at [99, 146] on button "1d" at bounding box center [97, 149] width 25 height 20
type input "09/04/2025 09:04 PM"
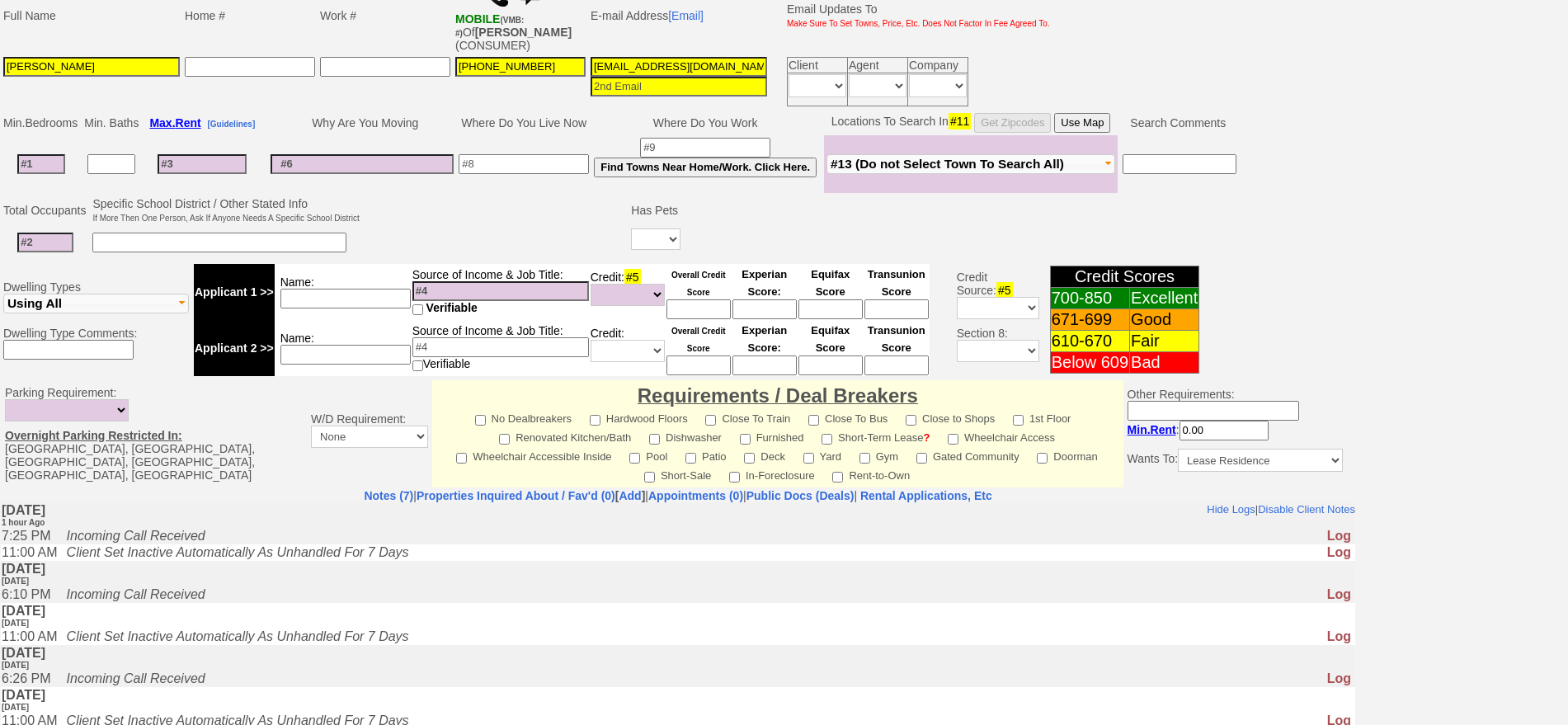
scroll to position [462, 0]
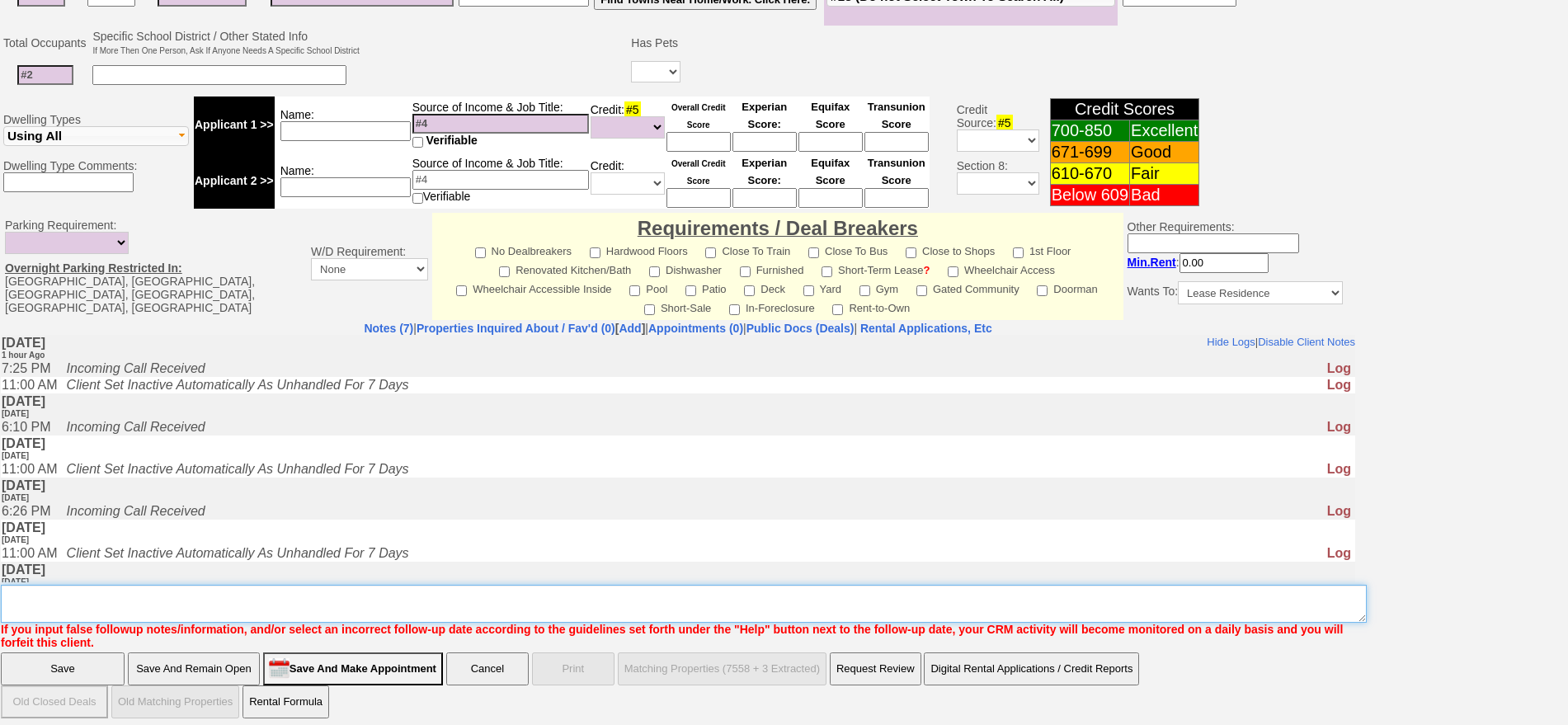
click at [784, 597] on textarea "Insert New Note Here" at bounding box center [684, 604] width 1366 height 38
type textarea "f"
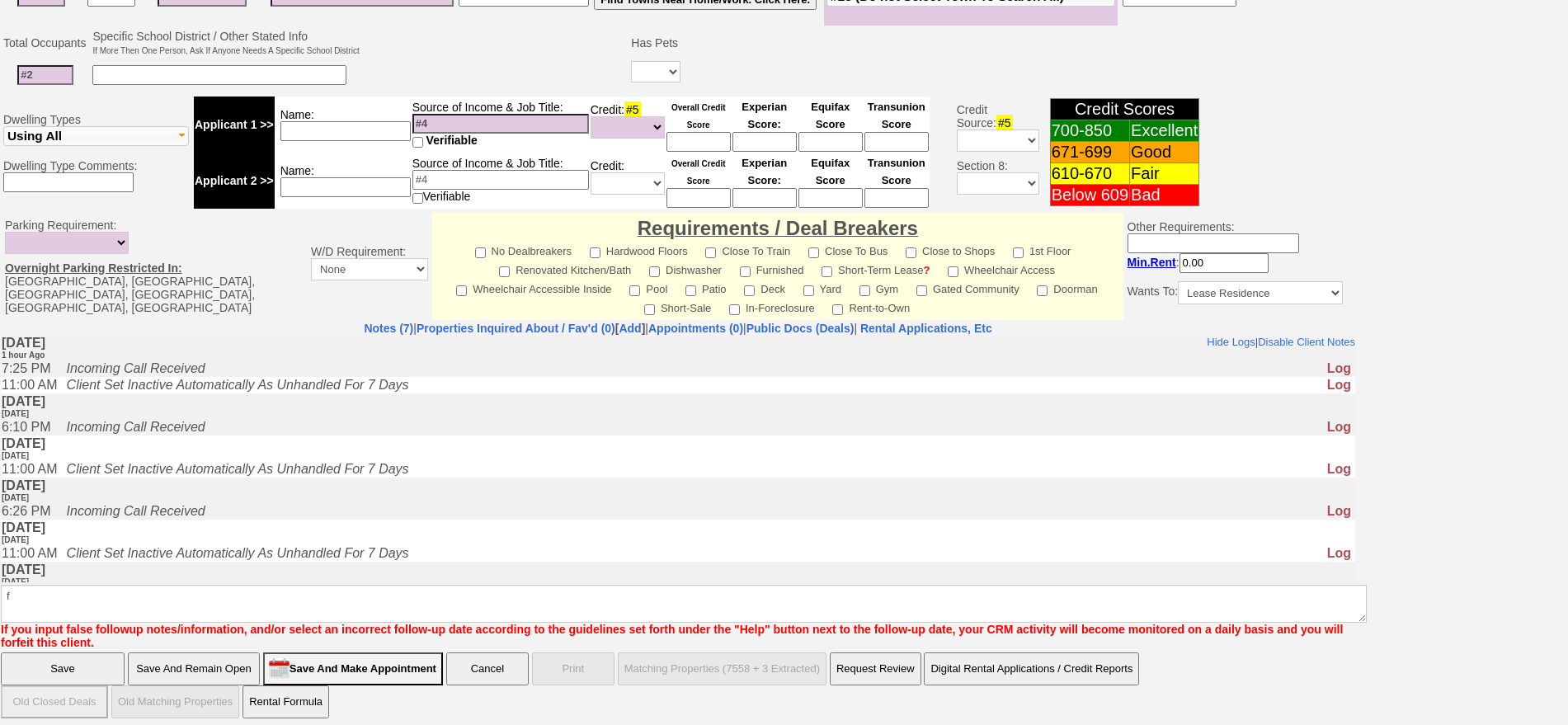
click input "Save" at bounding box center [63, 668] width 124 height 33
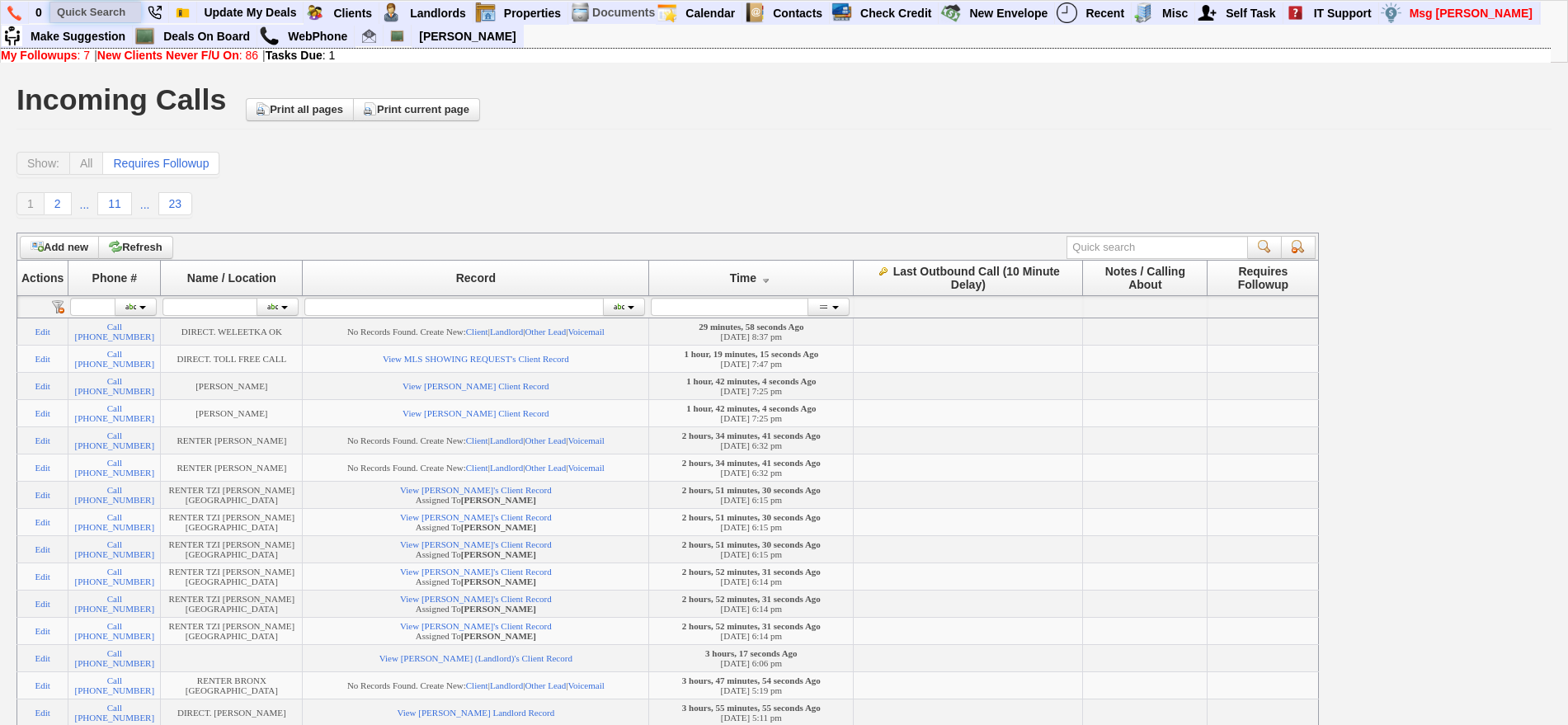
click at [100, 11] on input "text" at bounding box center [95, 12] width 90 height 21
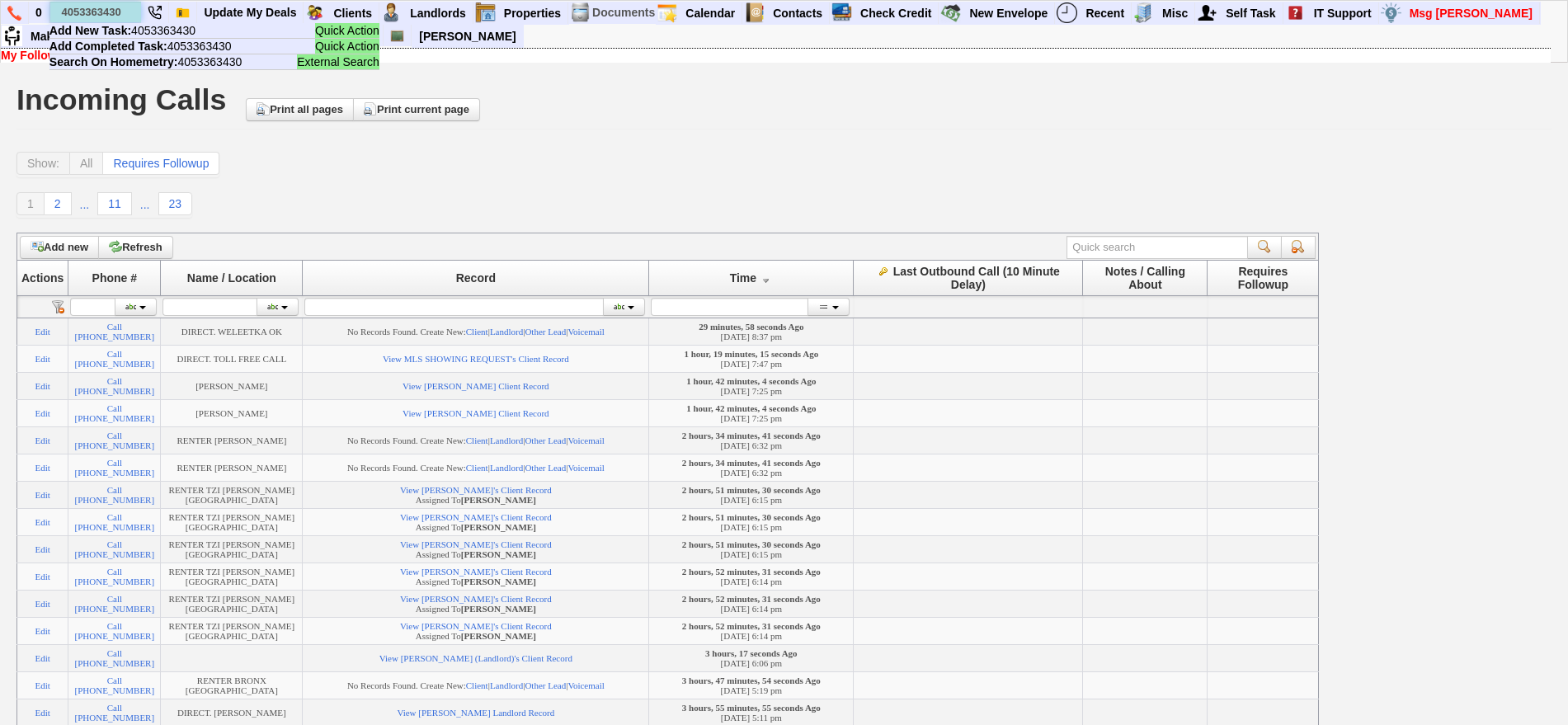
click at [127, 10] on input "4053363430" at bounding box center [95, 12] width 90 height 21
click at [127, 11] on input "4053363430" at bounding box center [95, 12] width 90 height 21
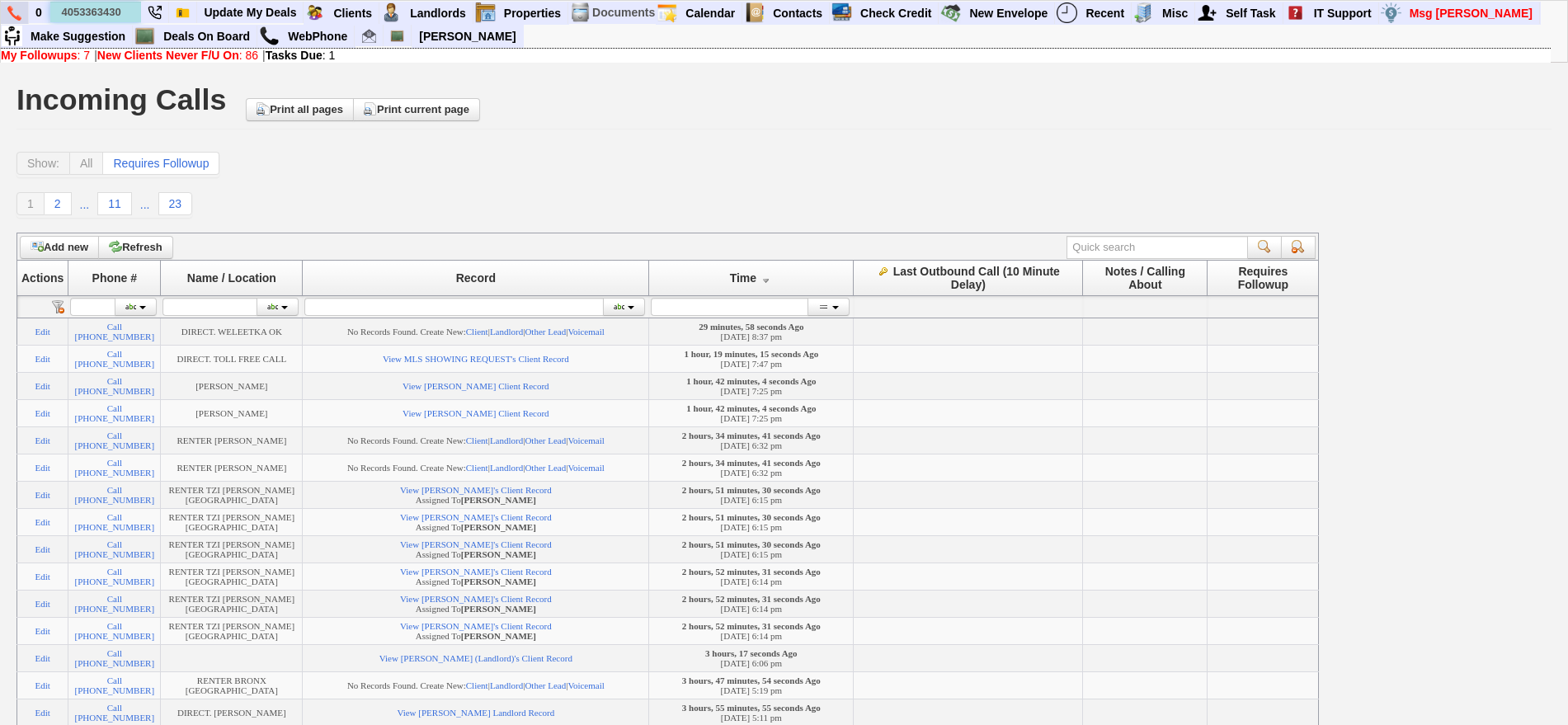
drag, startPoint x: 124, startPoint y: 15, endPoint x: 15, endPoint y: 16, distance: 109.0
click at [1541, 2] on ul "0 4053363430 Quick Action Add New Task: 4053363430 Quick Action Add Completed T…" at bounding box center [1541, 2] width 0 height 0
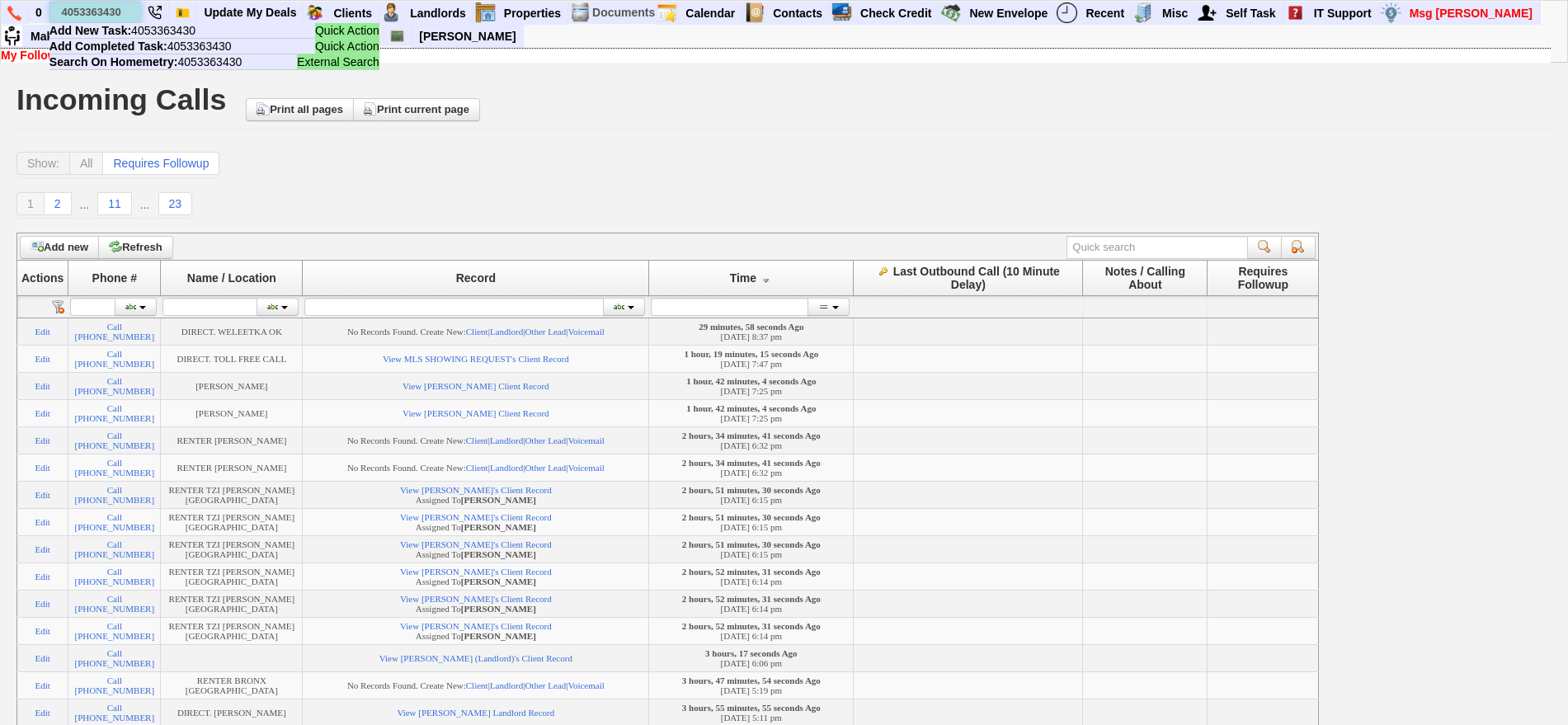
click at [86, 13] on input "4053363430" at bounding box center [95, 12] width 90 height 21
drag, startPoint x: 77, startPoint y: 11, endPoint x: 97, endPoint y: 11, distance: 20.0
click at [97, 11] on input "4053363430" at bounding box center [95, 12] width 90 height 21
click at [96, 10] on input "4053363430" at bounding box center [95, 12] width 90 height 21
drag, startPoint x: 99, startPoint y: 10, endPoint x: 125, endPoint y: 12, distance: 26.1
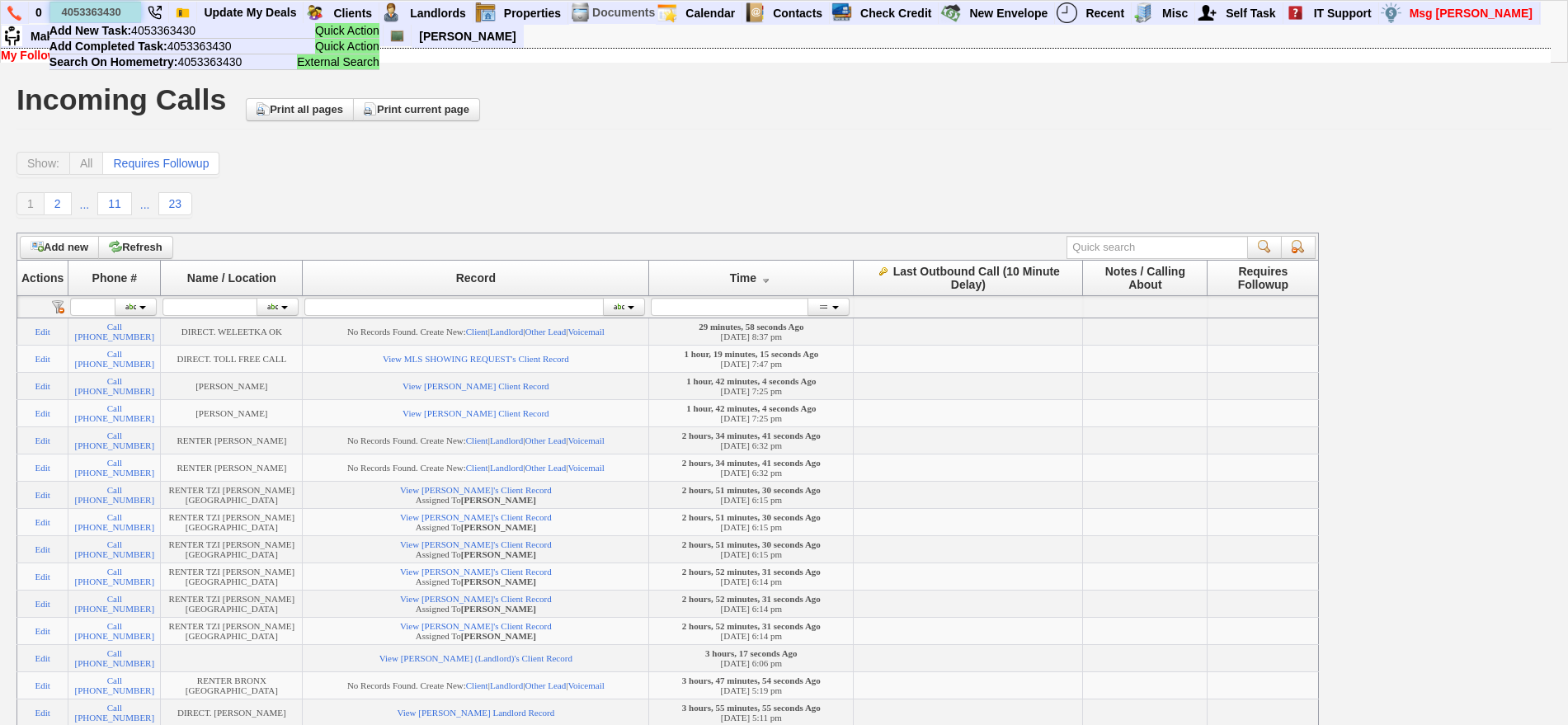
click at [130, 12] on input "4053363430" at bounding box center [95, 12] width 90 height 21
click at [125, 12] on input "4053363430" at bounding box center [95, 12] width 90 height 21
type input "4053363430"
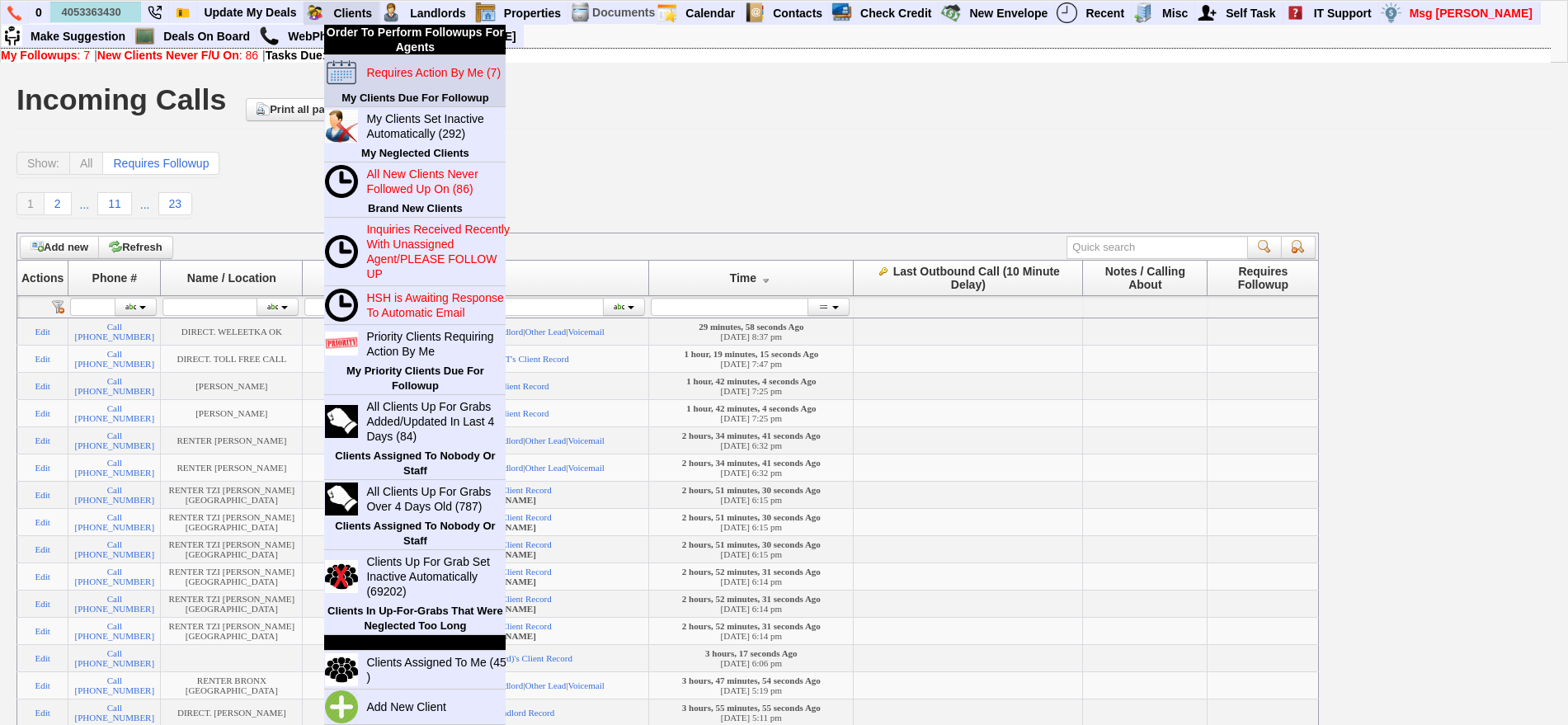
click at [414, 78] on blink "Requires Action By Me (7)" at bounding box center [433, 72] width 134 height 13
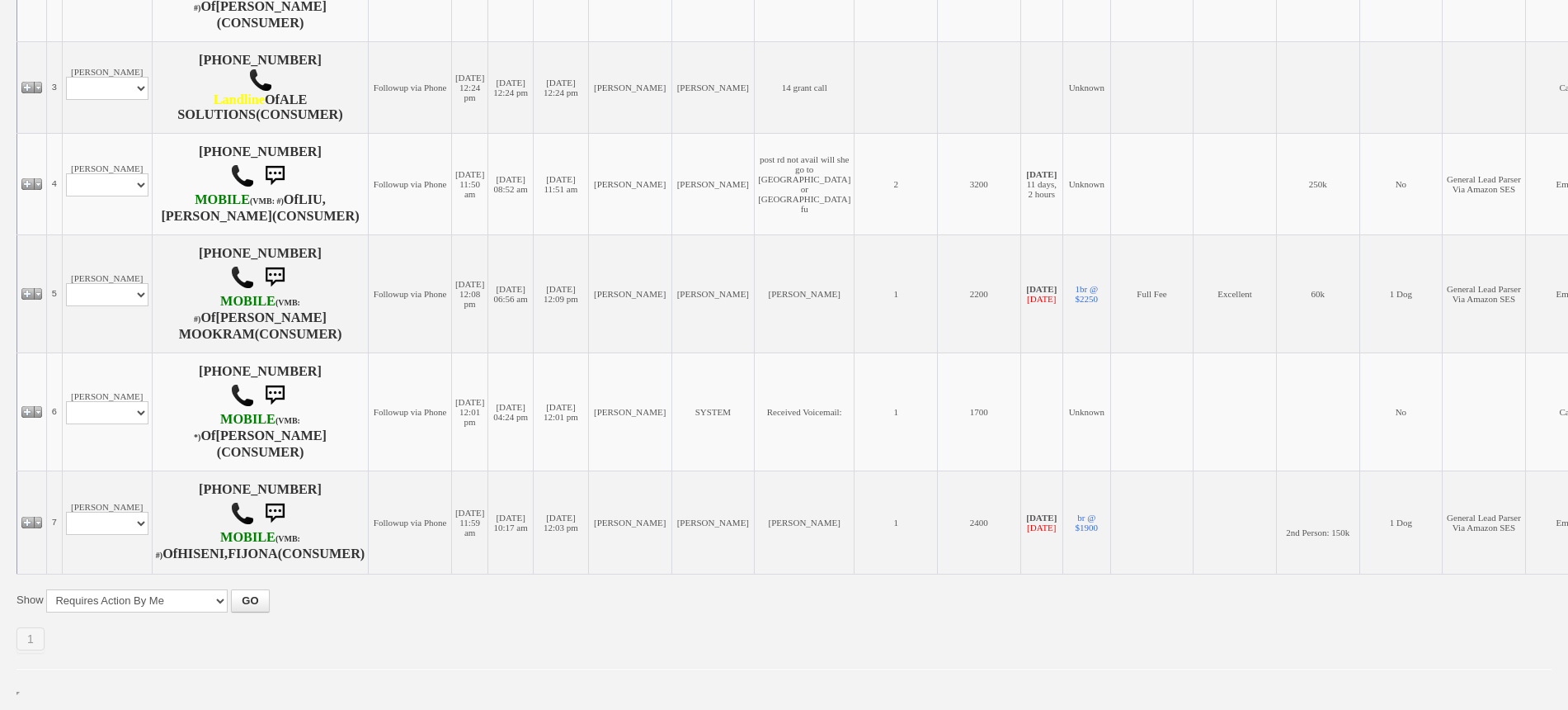
scroll to position [713, 0]
